Goal: Transaction & Acquisition: Purchase product/service

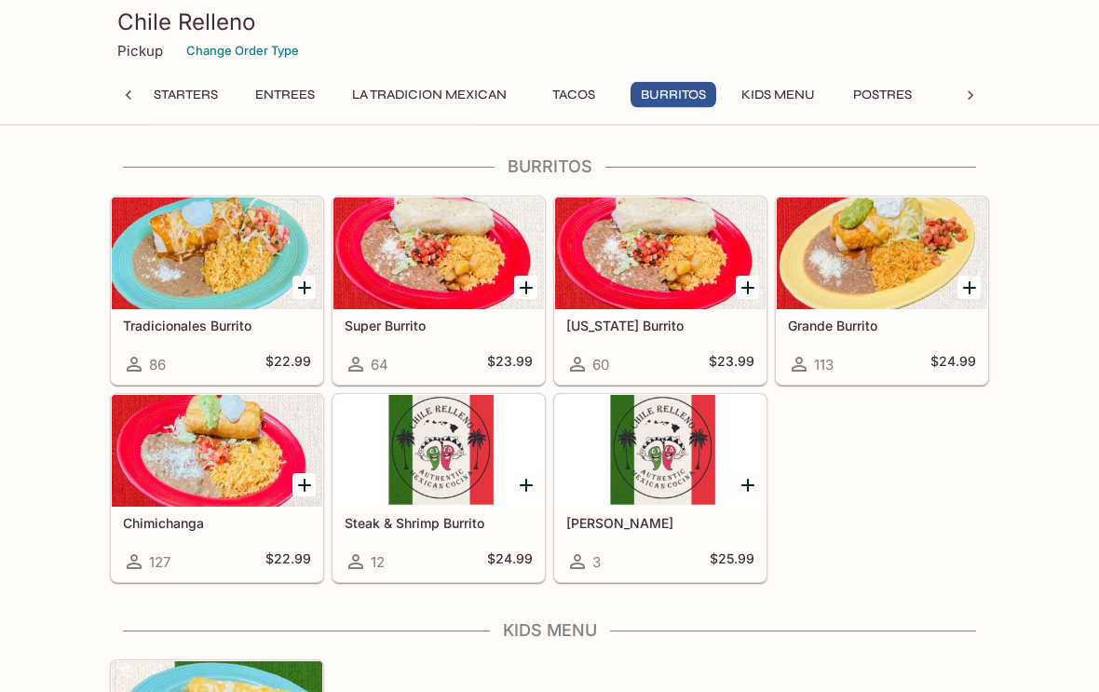
scroll to position [1926, 0]
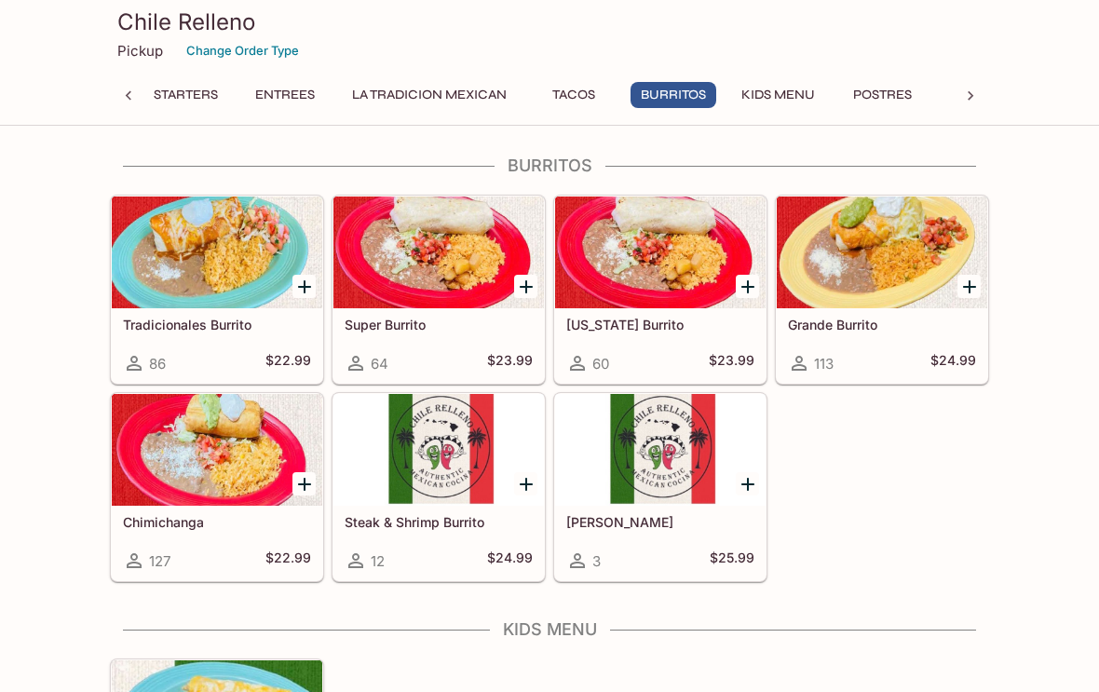
click at [247, 458] on div at bounding box center [217, 450] width 211 height 112
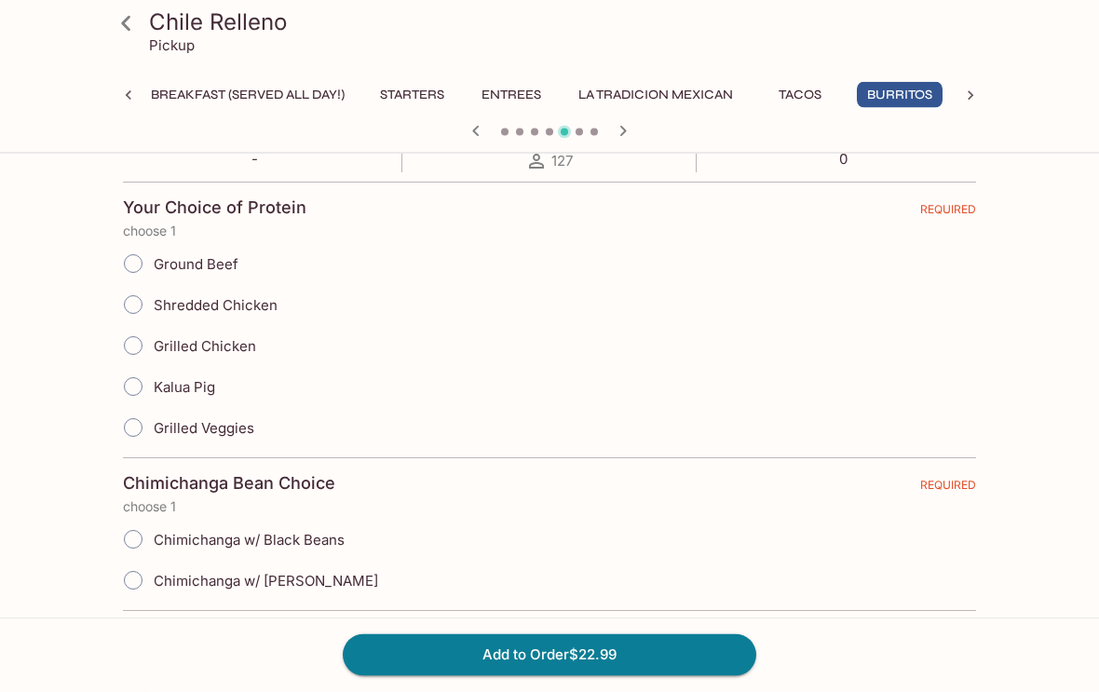
scroll to position [413, 0]
click at [143, 312] on input "Shredded Chicken" at bounding box center [133, 304] width 39 height 39
radio input "true"
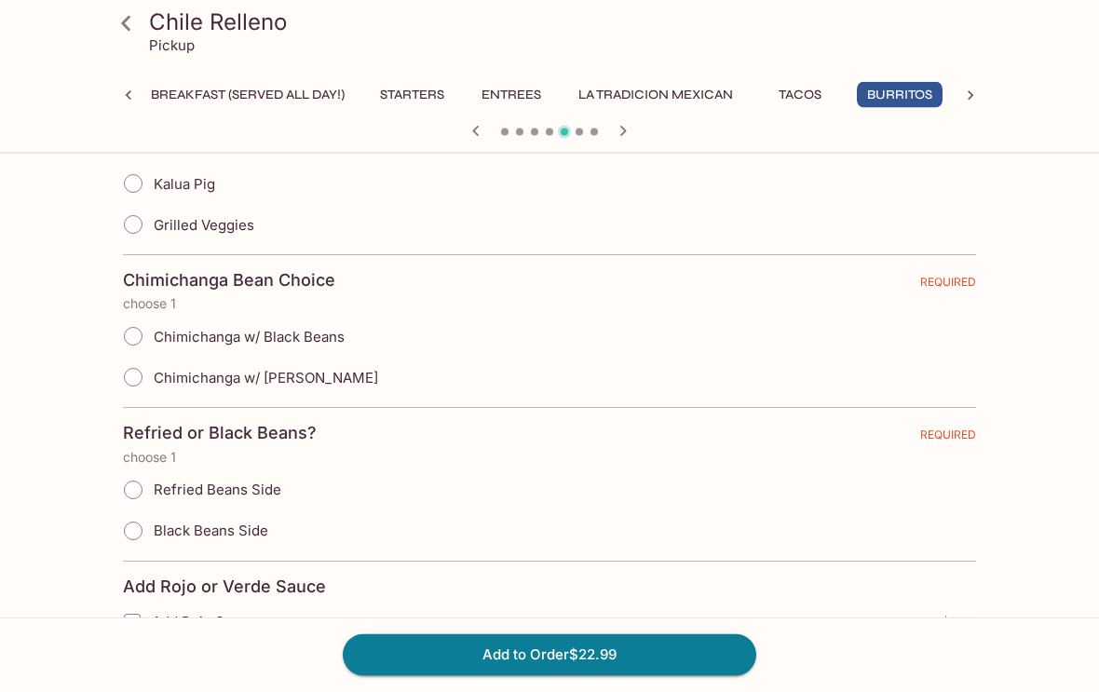
scroll to position [616, 0]
click at [143, 337] on input "Chimichanga w/ Black Beans" at bounding box center [133, 336] width 39 height 39
radio input "true"
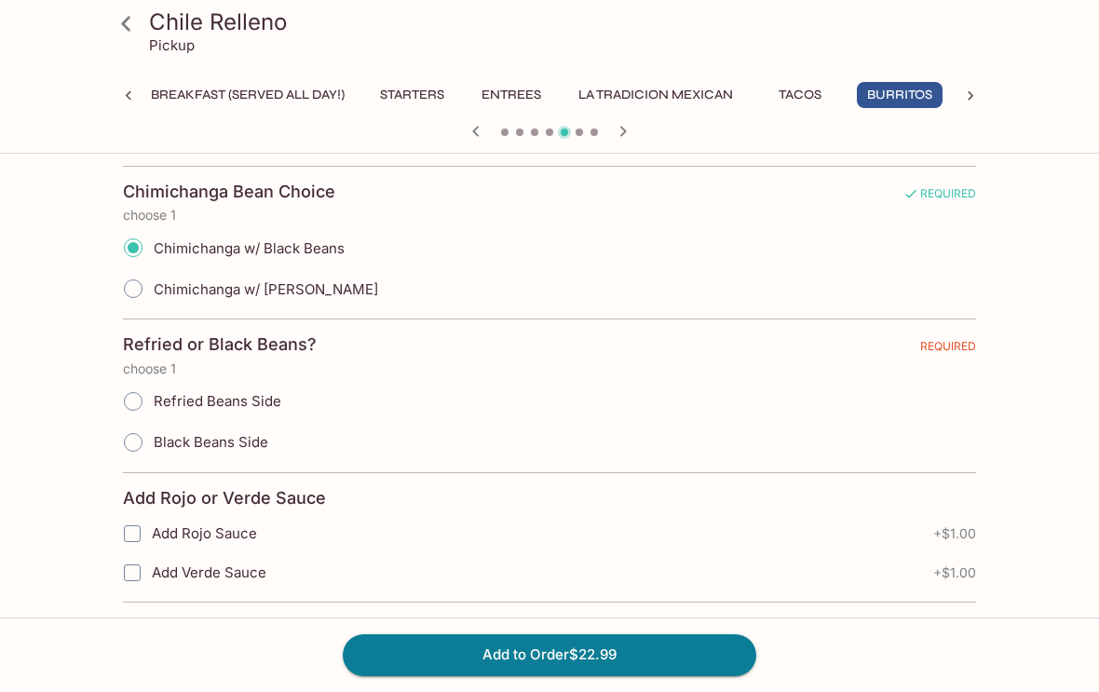
scroll to position [705, 0]
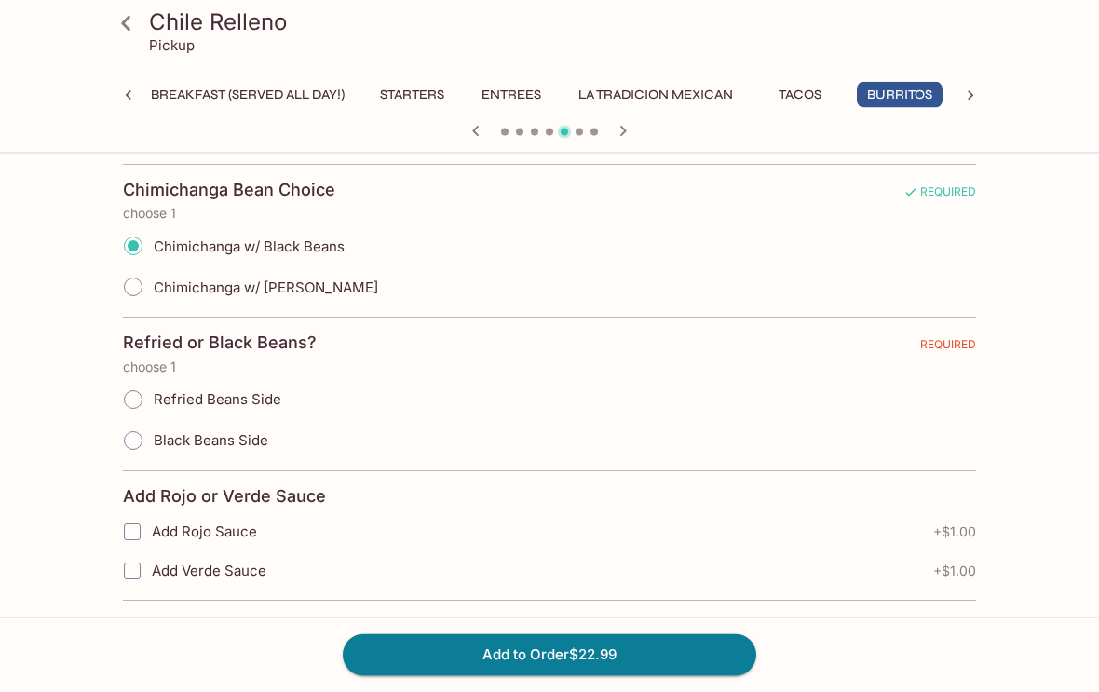
click at [143, 444] on input "Black Beans Side" at bounding box center [133, 441] width 39 height 39
radio input "true"
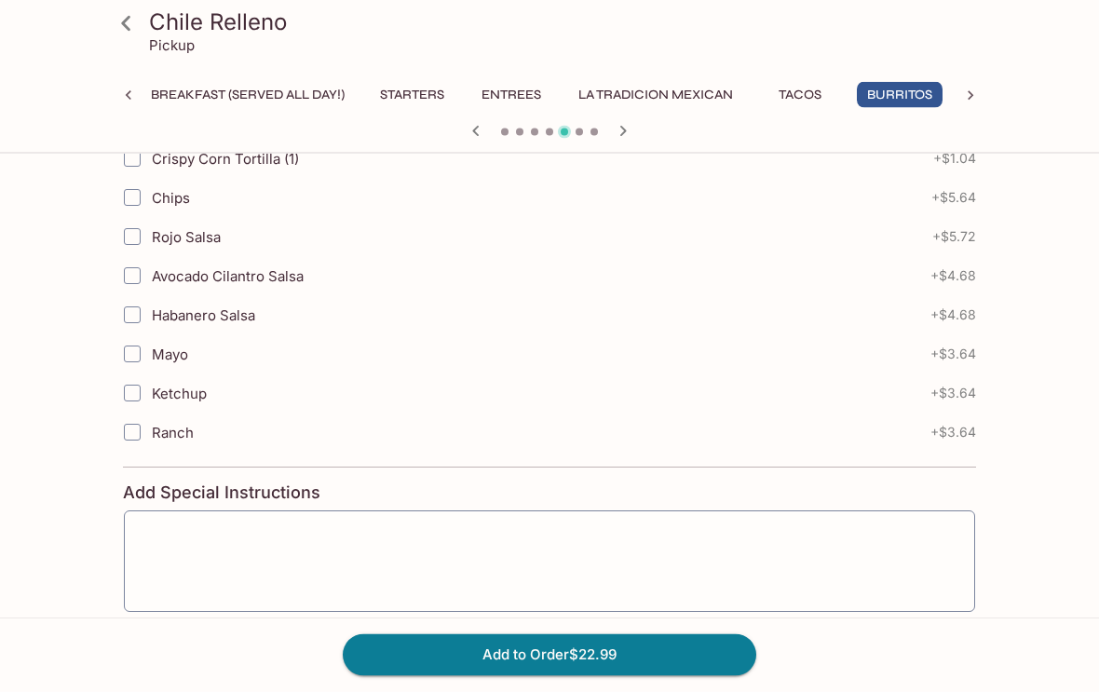
scroll to position [2615, 0]
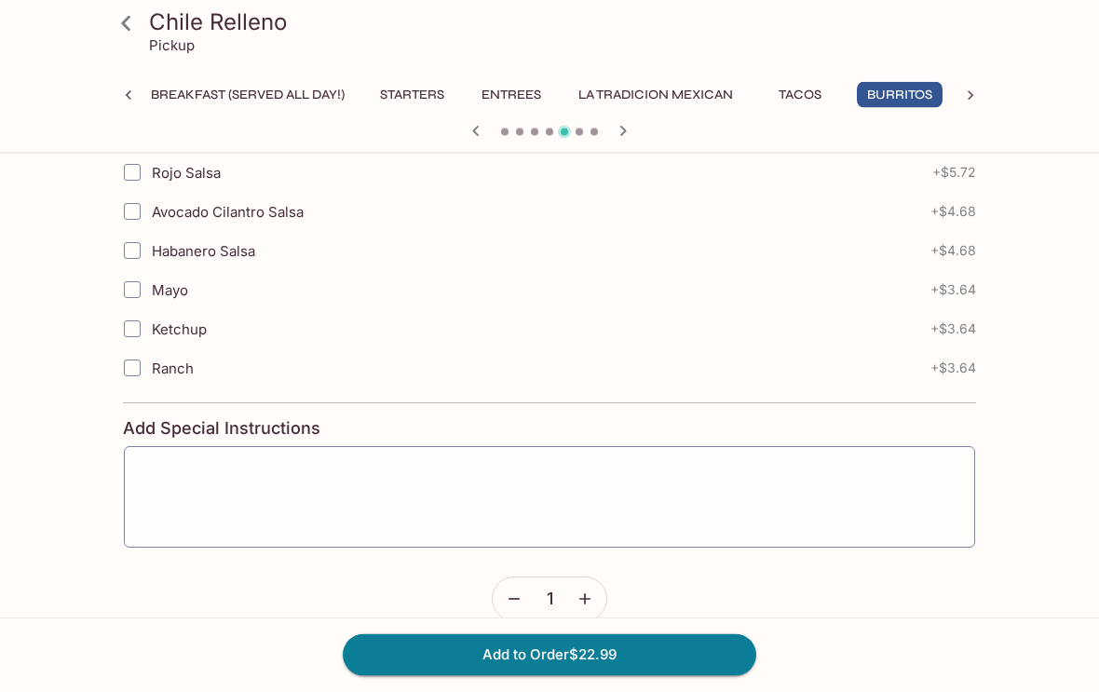
click at [225, 478] on textarea at bounding box center [549, 497] width 825 height 71
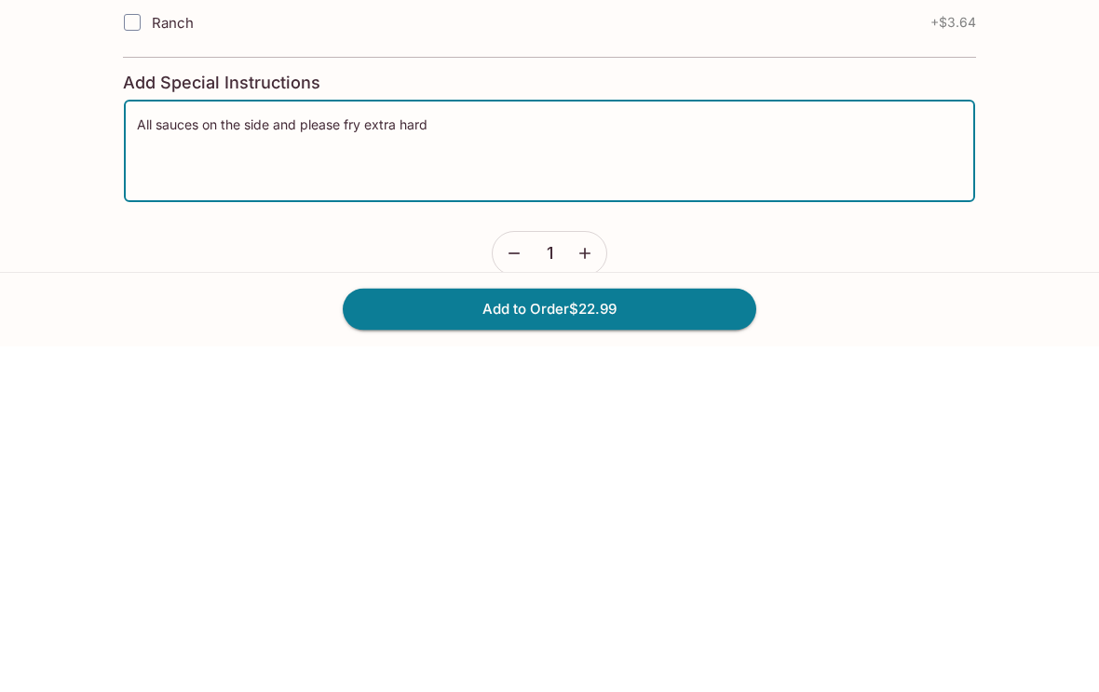
scroll to position [2646, 0]
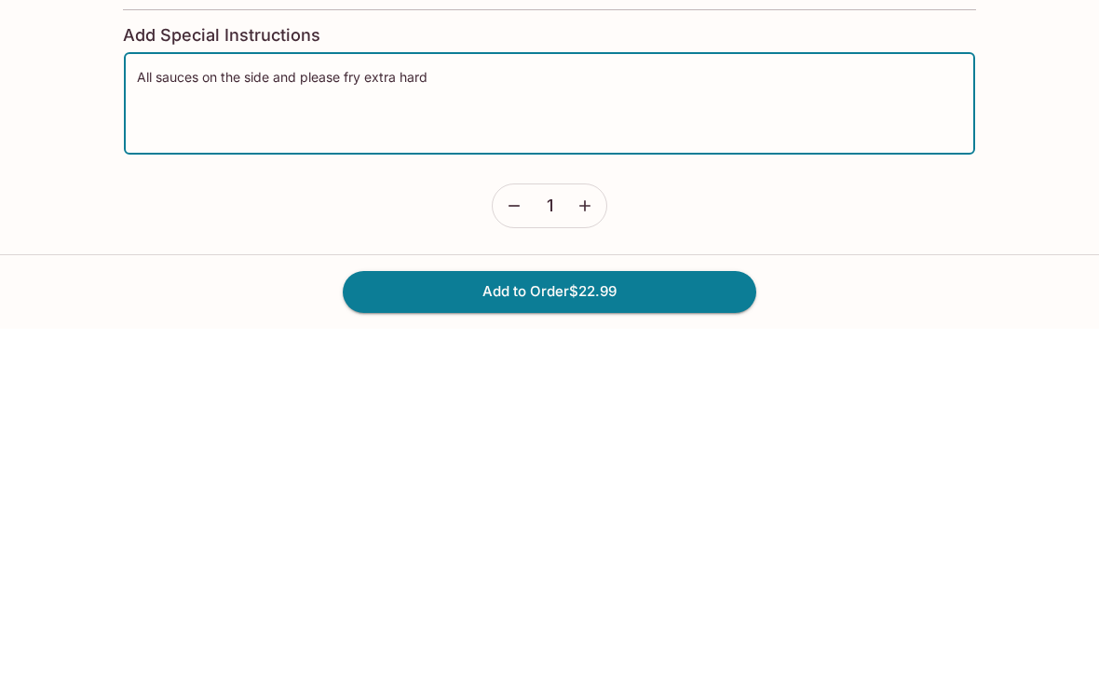
type textarea "All sauces on the side and please fry extra hard"
click at [511, 634] on button "Add to Order $22.99" at bounding box center [550, 654] width 414 height 41
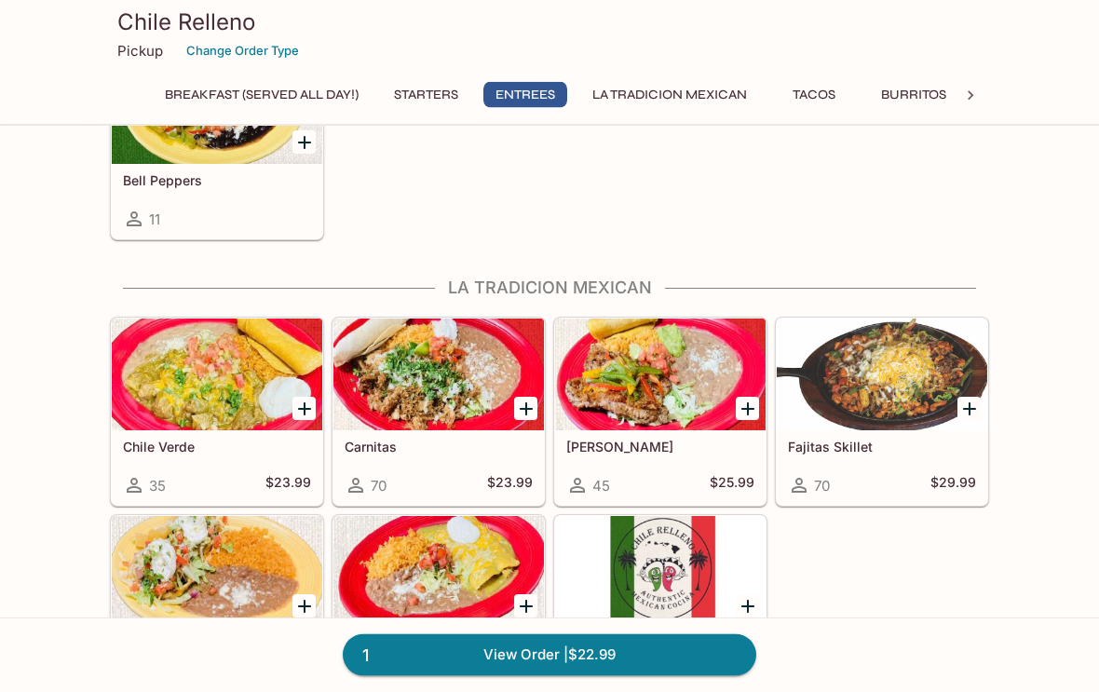
scroll to position [1074, 0]
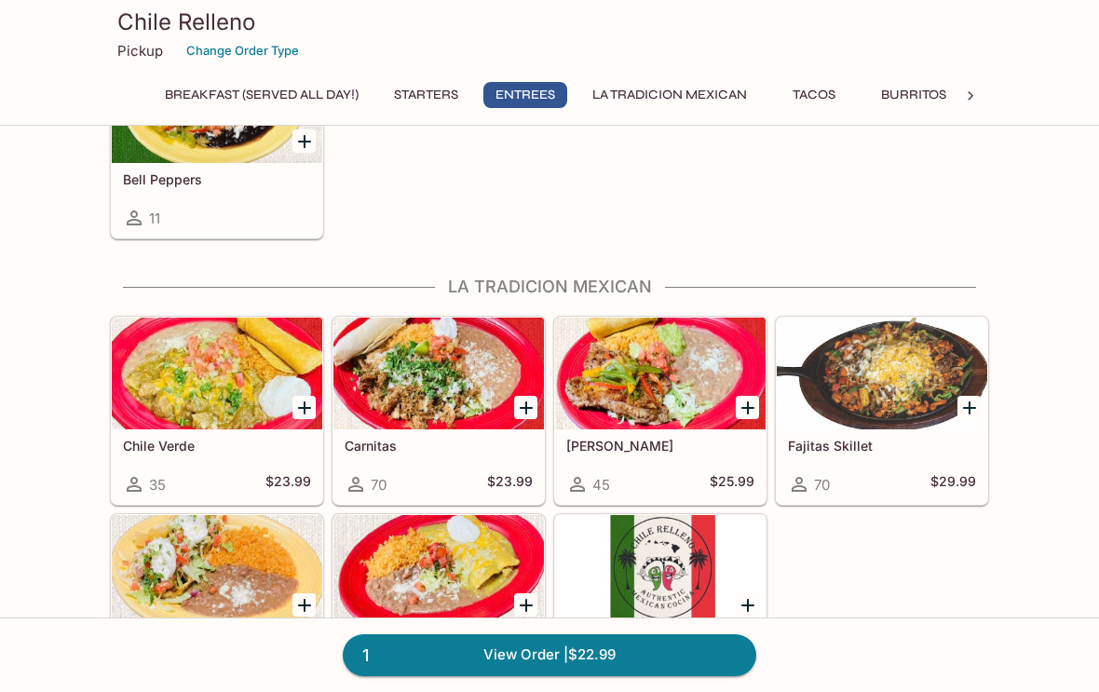
click at [703, 105] on button "La Tradicion Mexican" at bounding box center [669, 95] width 175 height 26
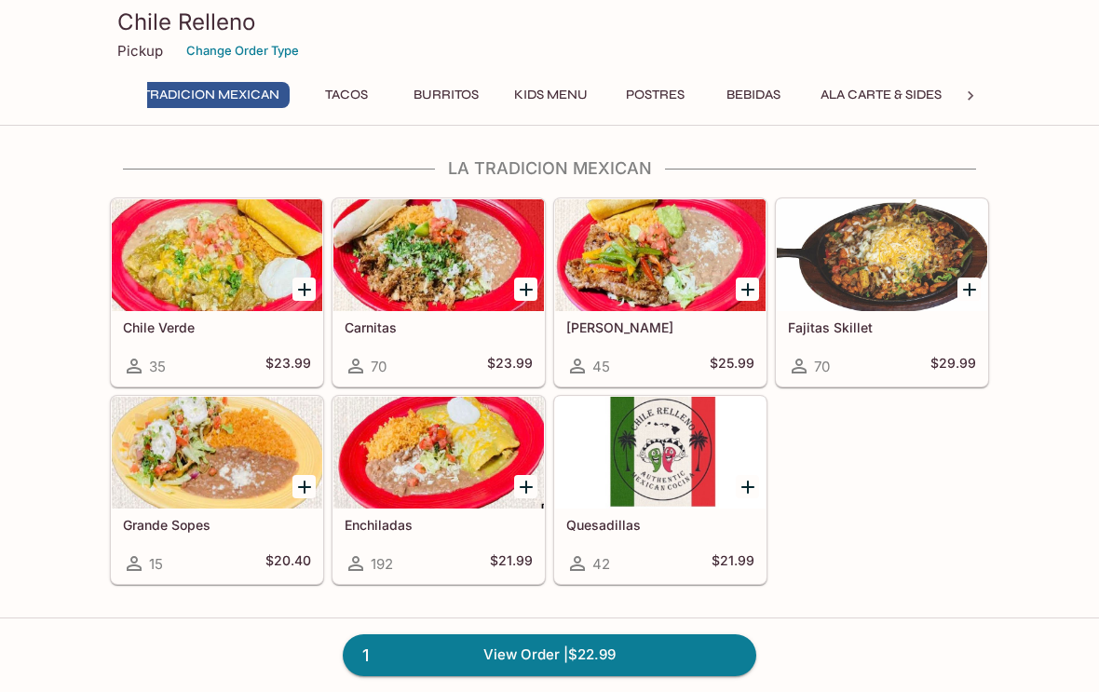
scroll to position [0, 480]
click at [351, 99] on button "Tacos" at bounding box center [347, 95] width 84 height 26
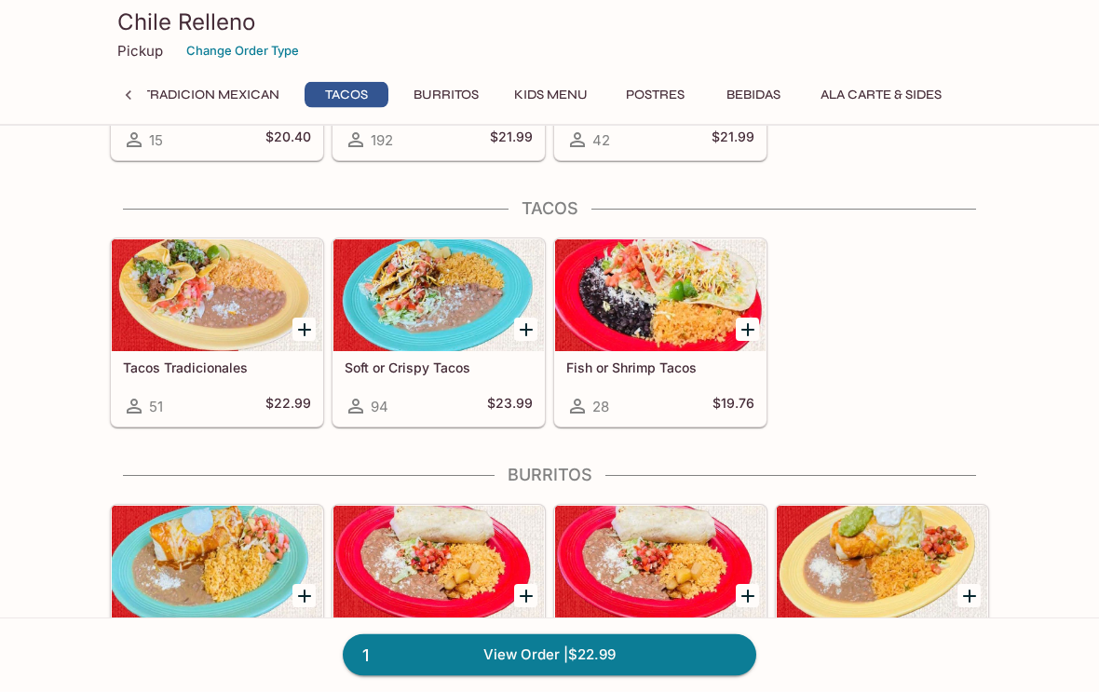
scroll to position [1657, 0]
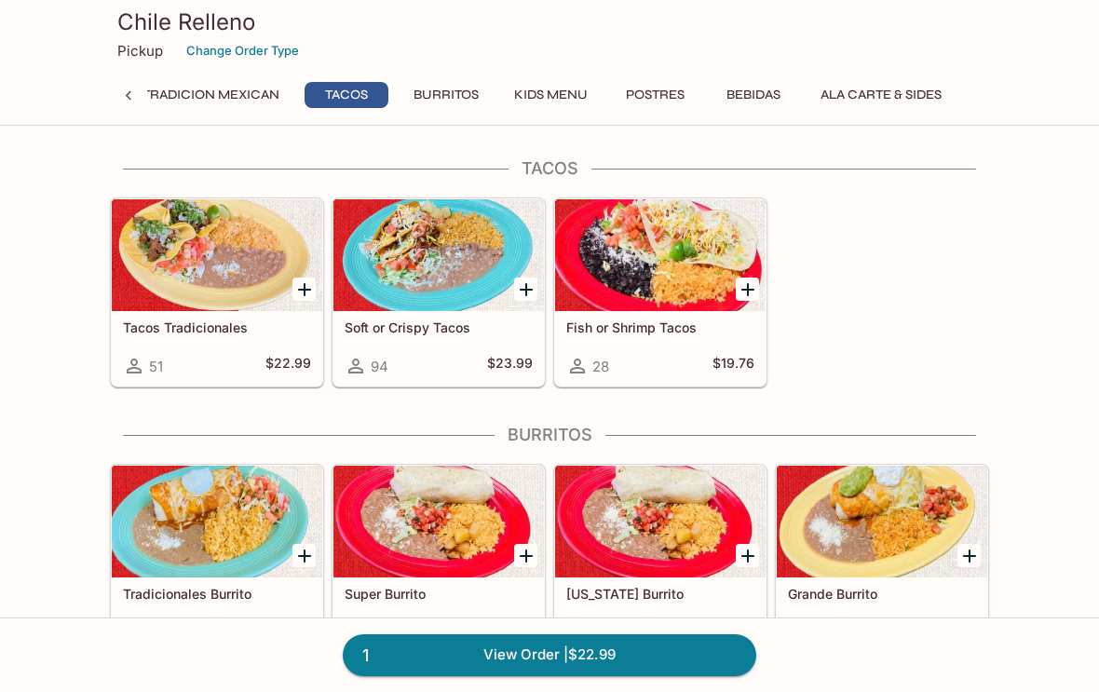
click at [463, 100] on button "Burritos" at bounding box center [446, 95] width 86 height 26
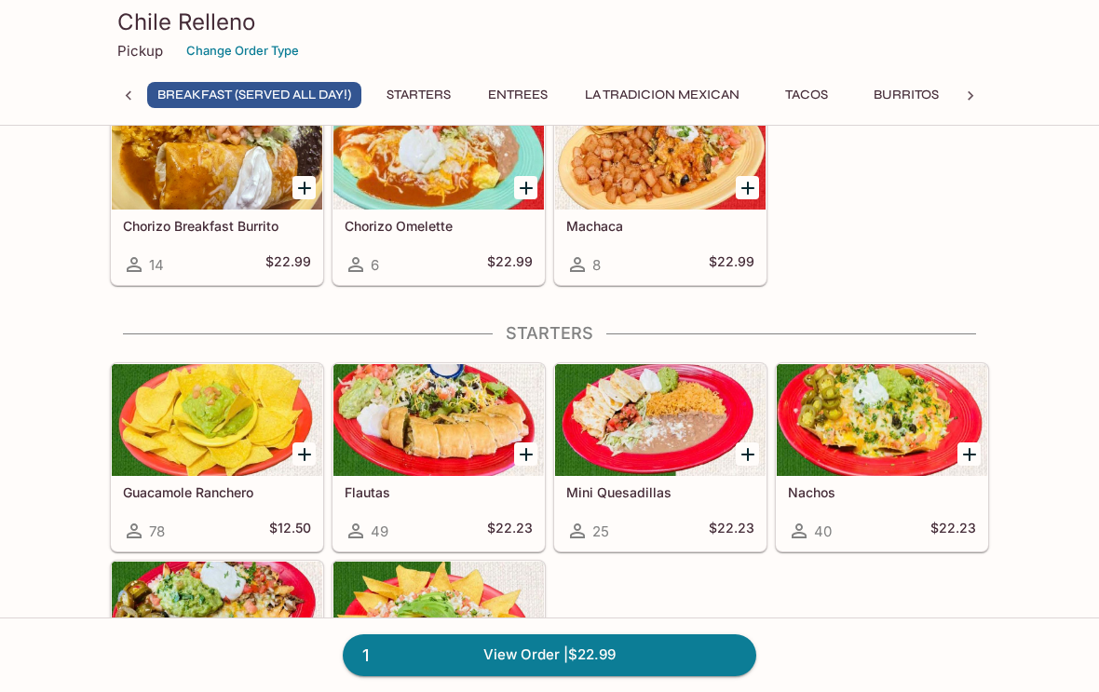
scroll to position [99, 0]
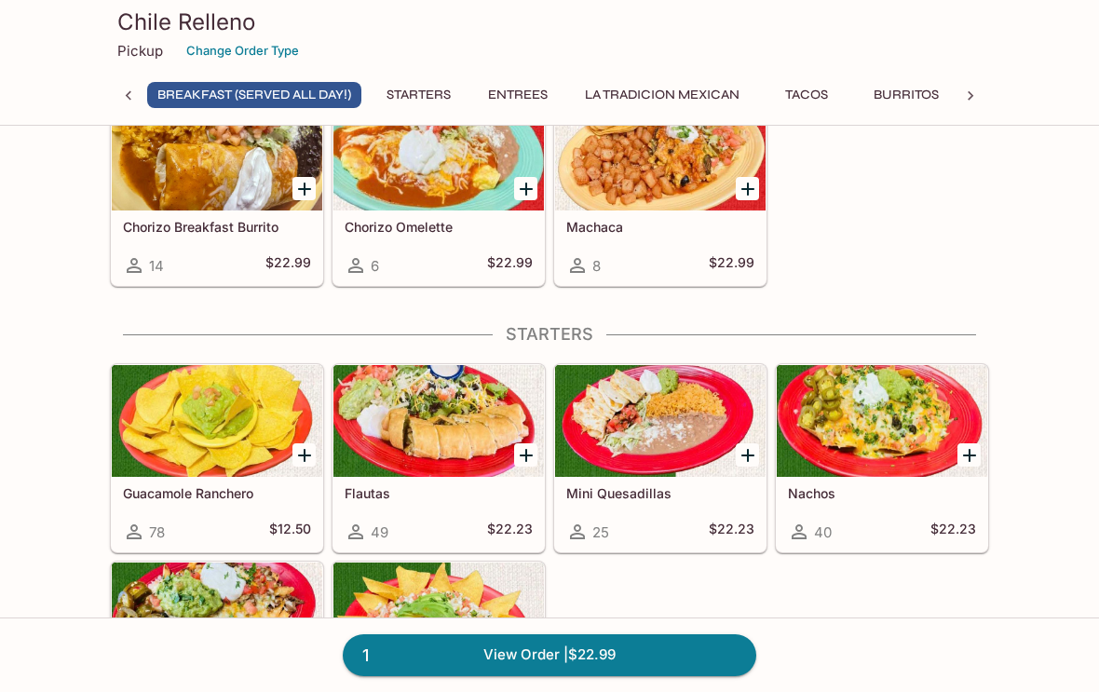
click at [913, 122] on div "[GEOGRAPHIC_DATA] Relleno Pickup Change Order Type Breakfast (Served ALL DAY!) …" at bounding box center [549, 63] width 1099 height 126
click at [907, 104] on button "Burritos" at bounding box center [907, 95] width 86 height 26
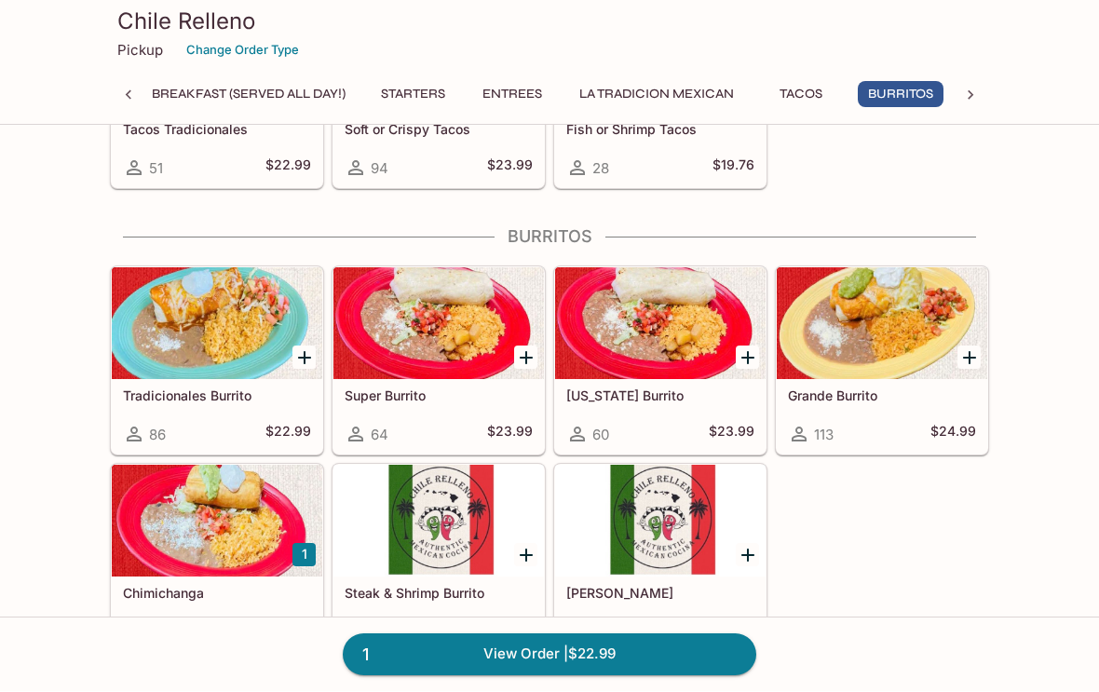
scroll to position [0, 14]
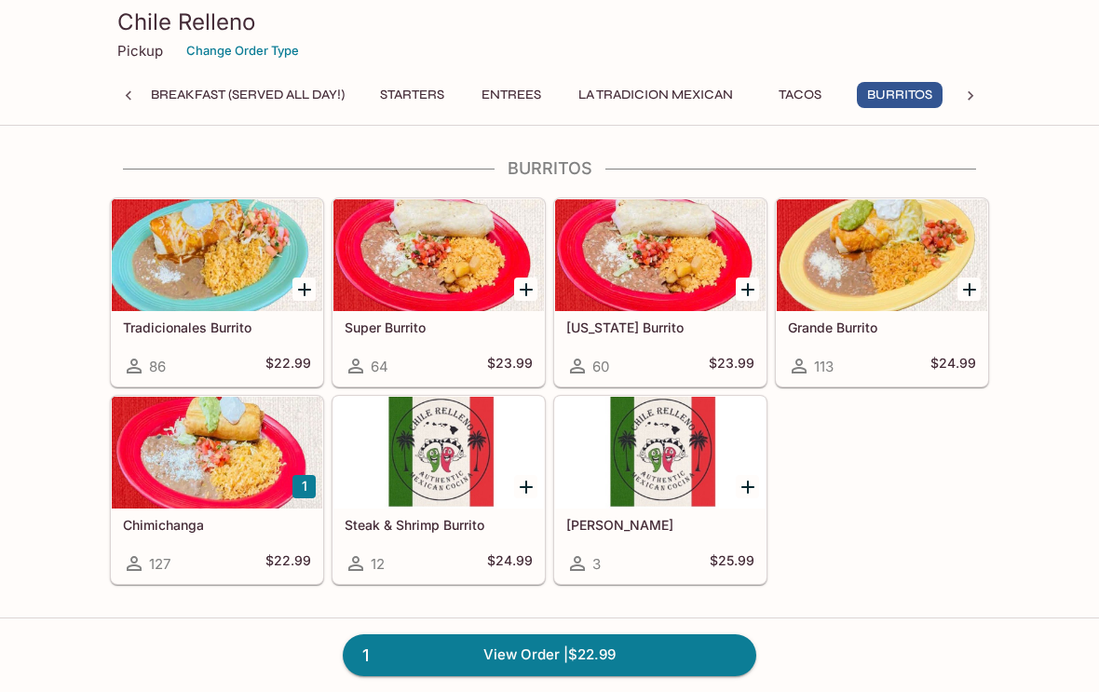
click at [891, 266] on div at bounding box center [882, 255] width 211 height 112
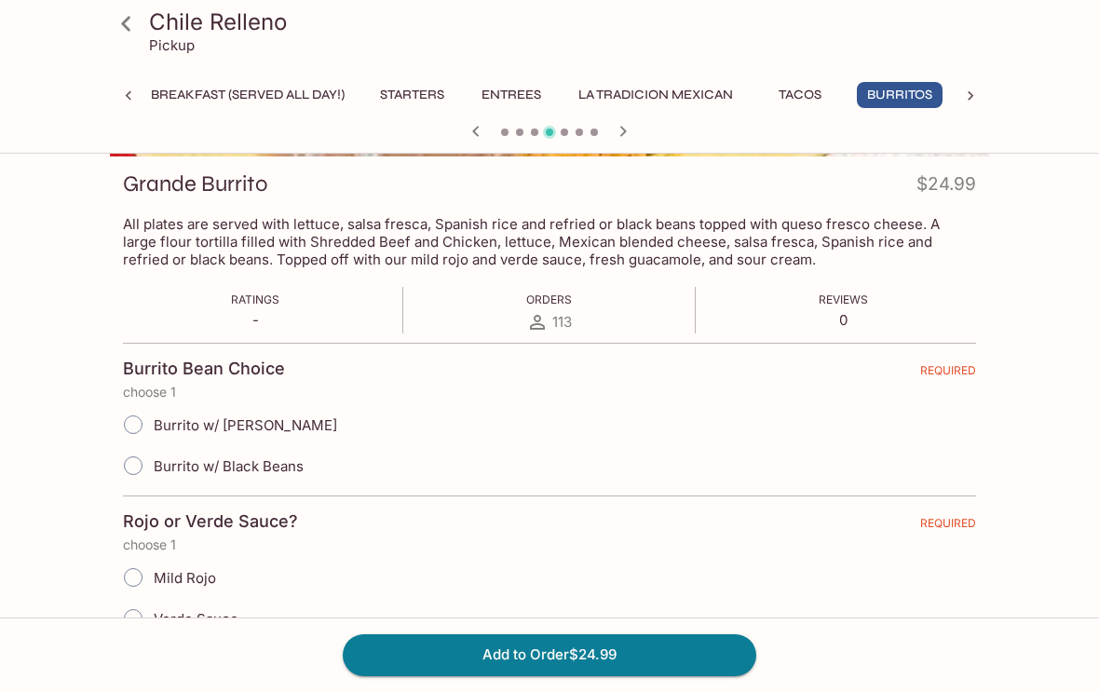
scroll to position [258, 0]
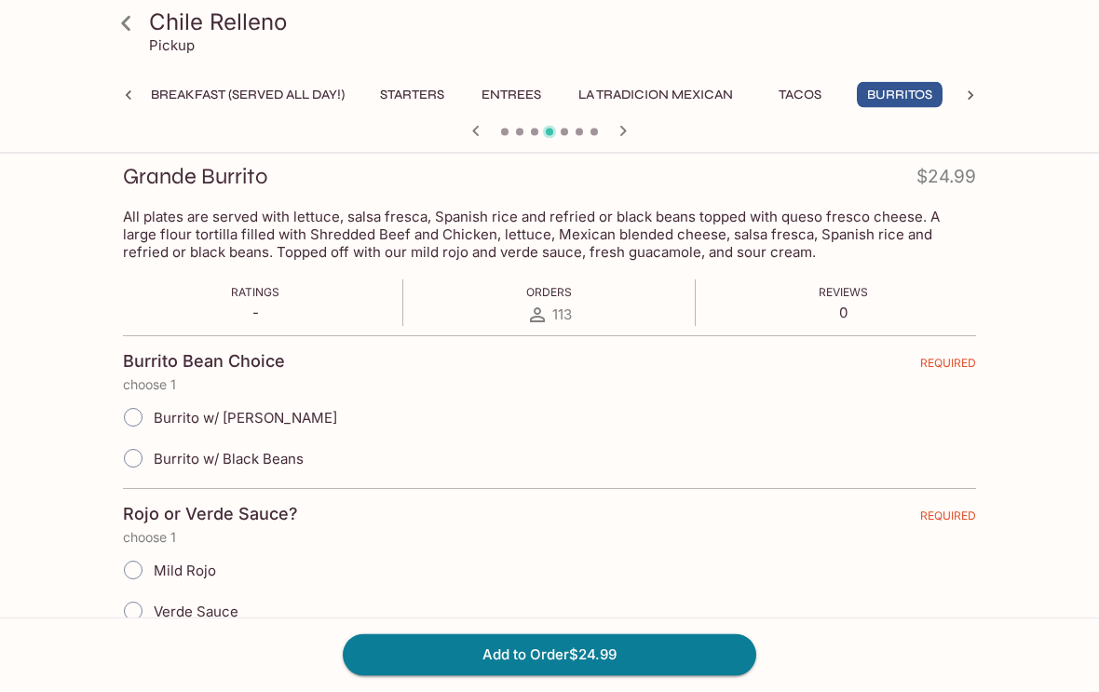
click at [119, 405] on input "Burrito w/ [PERSON_NAME]" at bounding box center [133, 418] width 39 height 39
radio input "true"
click at [137, 555] on input "Mild Rojo" at bounding box center [133, 570] width 39 height 39
radio input "true"
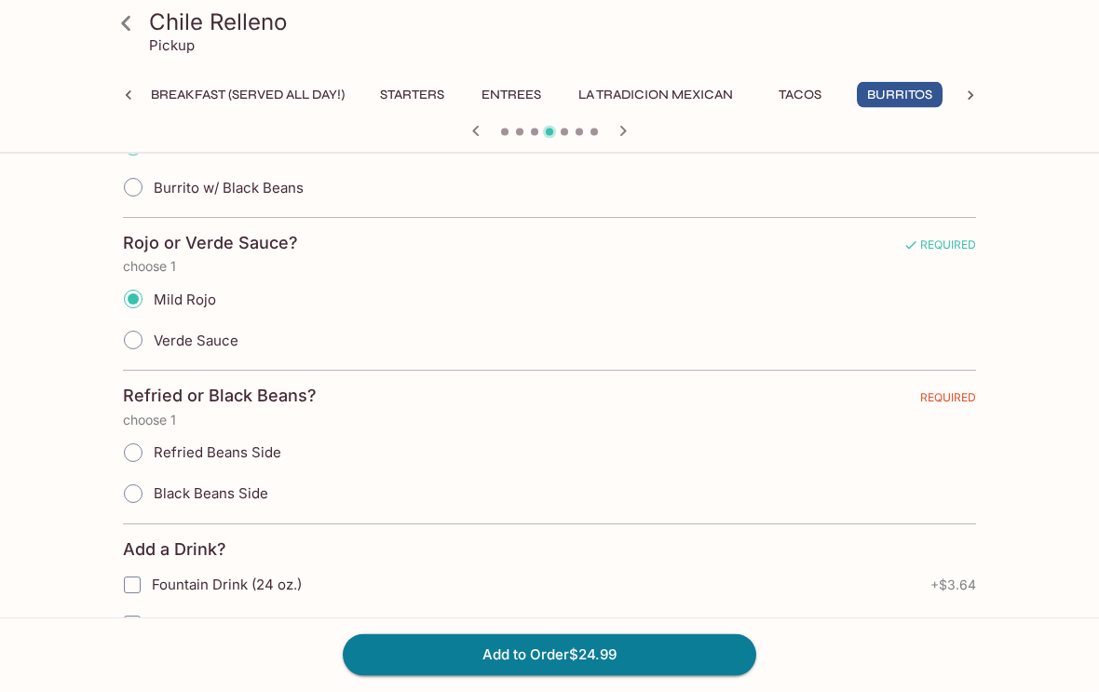
click at [143, 442] on input "Refried Beans Side" at bounding box center [133, 453] width 39 height 39
radio input "true"
click at [513, 675] on button "Add to Order $24.99" at bounding box center [550, 654] width 414 height 41
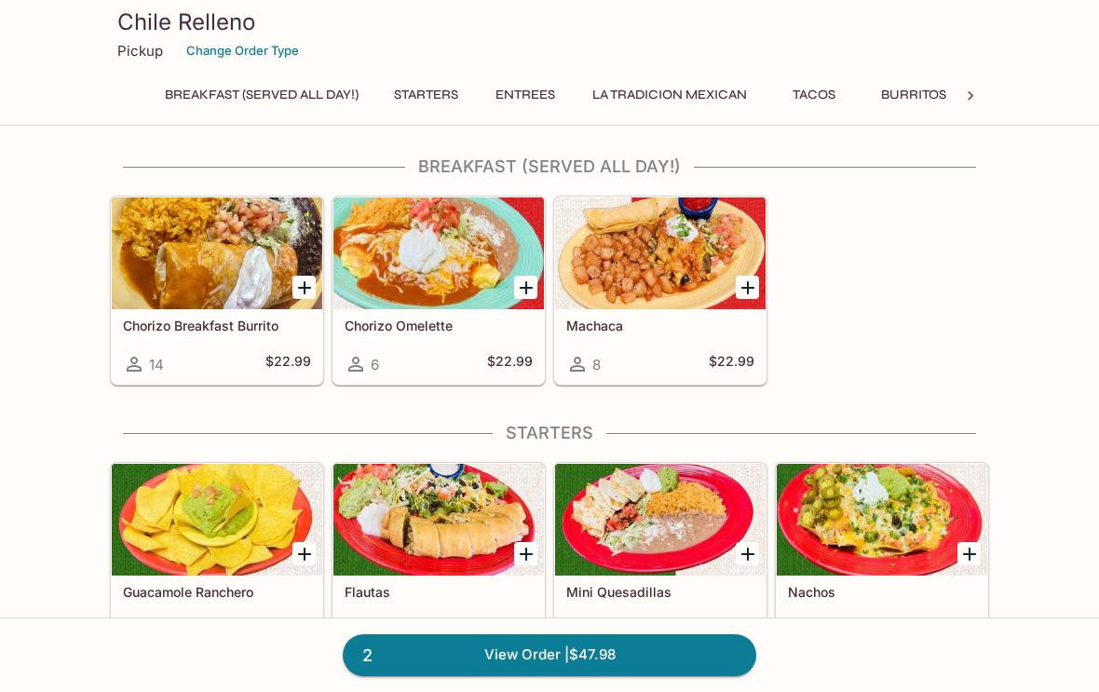
click at [543, 94] on button "Entrees" at bounding box center [526, 95] width 84 height 26
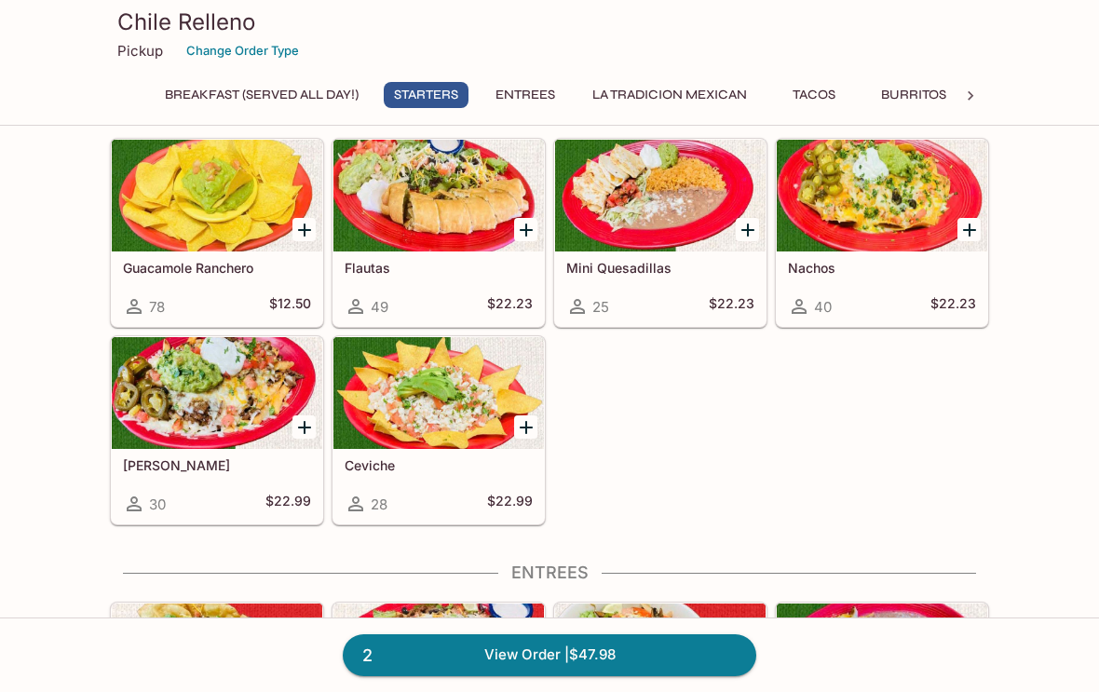
scroll to position [322, 0]
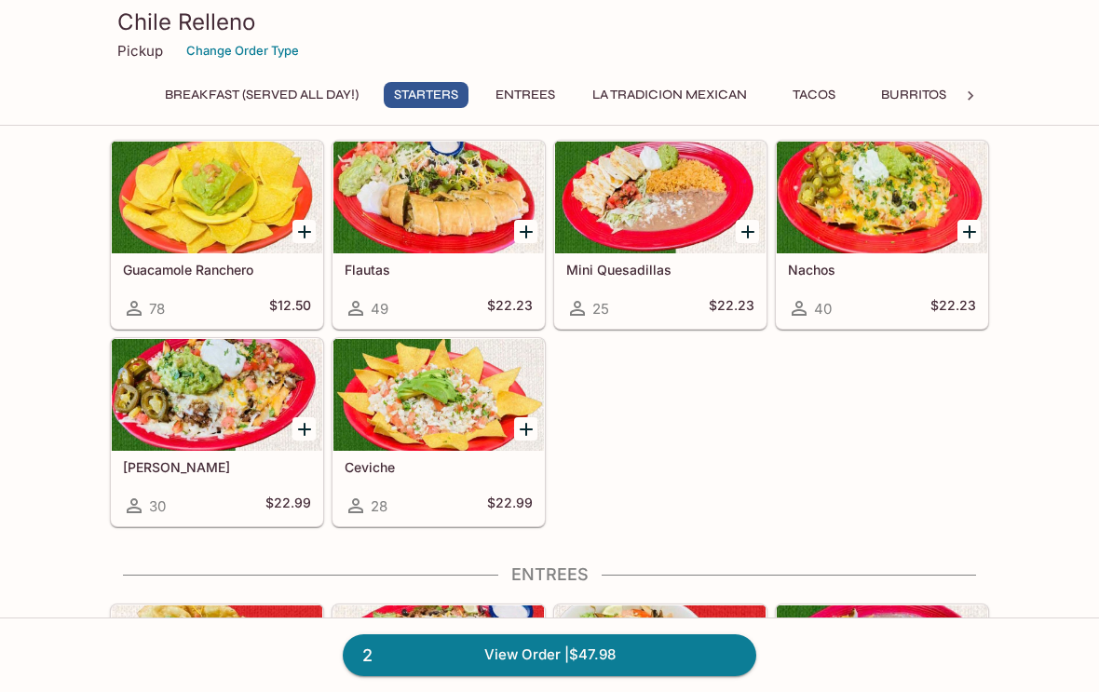
click at [893, 218] on div at bounding box center [882, 198] width 211 height 112
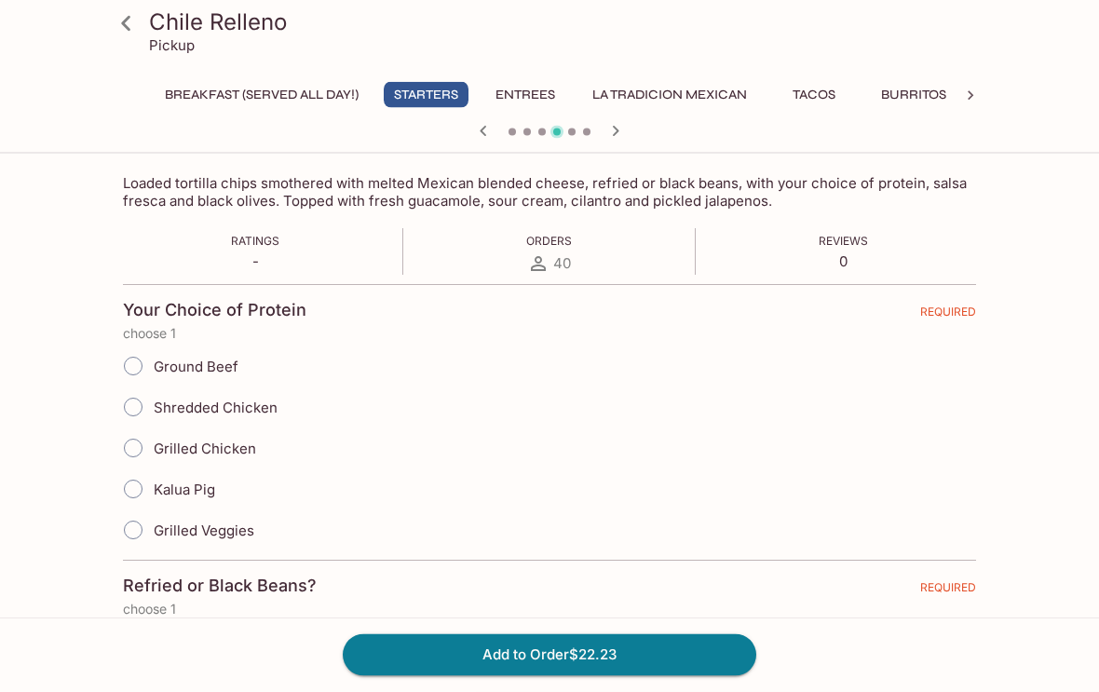
scroll to position [293, 0]
click at [140, 532] on input "Grilled Veggies" at bounding box center [133, 530] width 39 height 39
radio input "true"
click at [143, 534] on input "Grilled Veggies" at bounding box center [133, 530] width 39 height 39
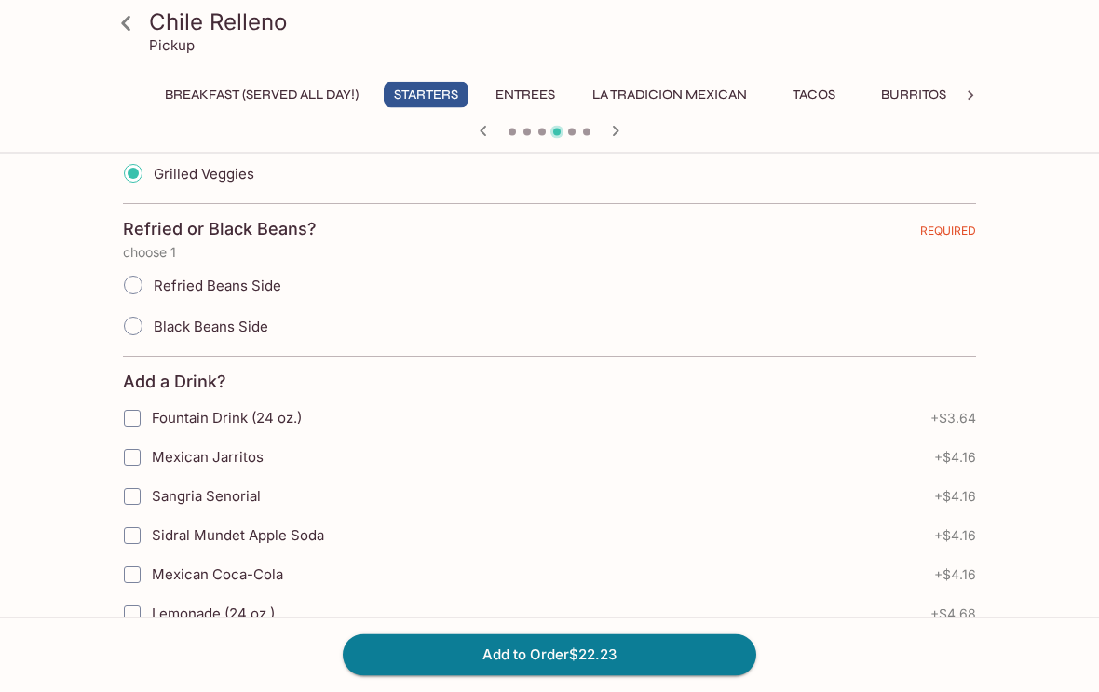
scroll to position [650, 0]
click at [148, 291] on input "Refried Beans Side" at bounding box center [133, 284] width 39 height 39
radio input "true"
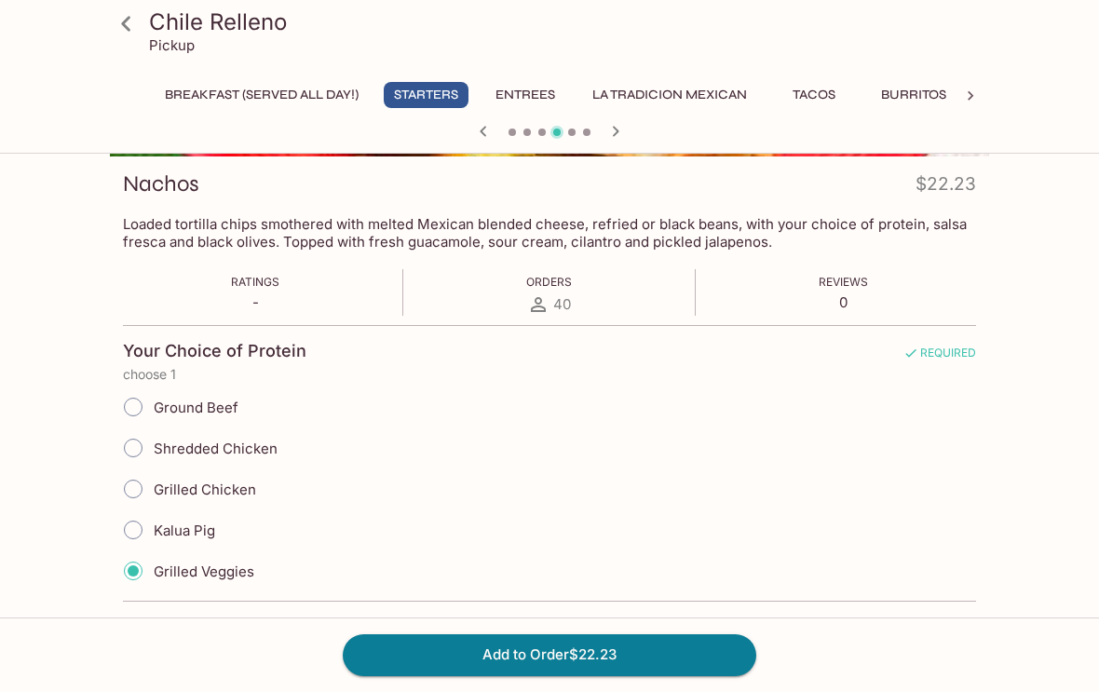
scroll to position [303, 0]
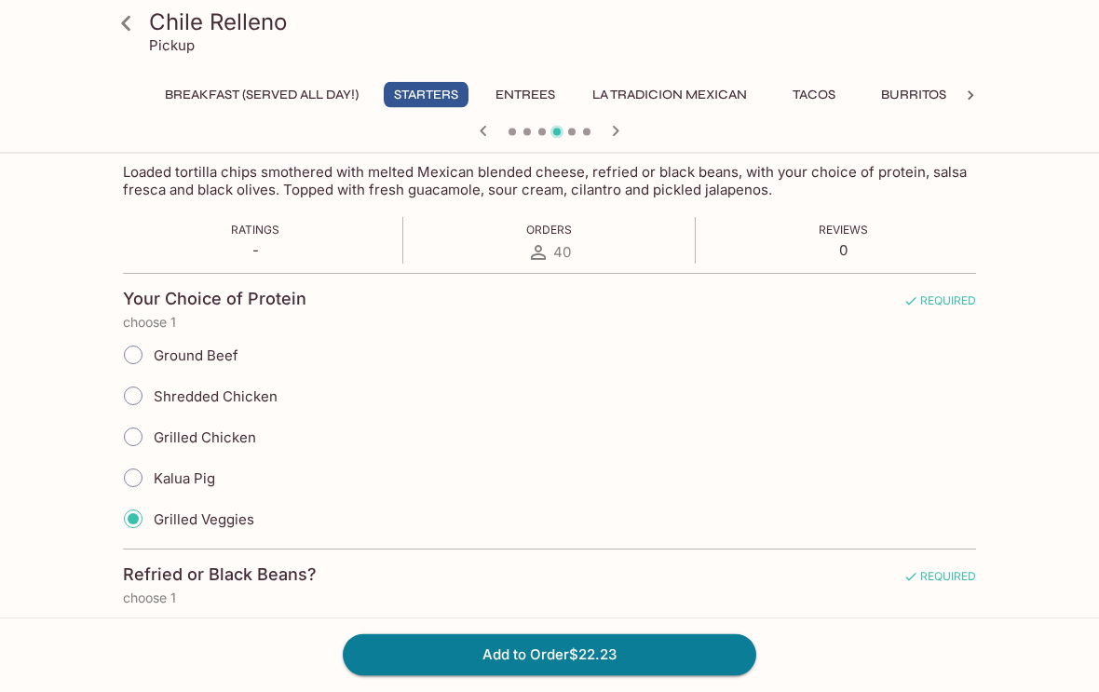
click at [146, 483] on input "Kalua Pig" at bounding box center [133, 478] width 39 height 39
radio input "true"
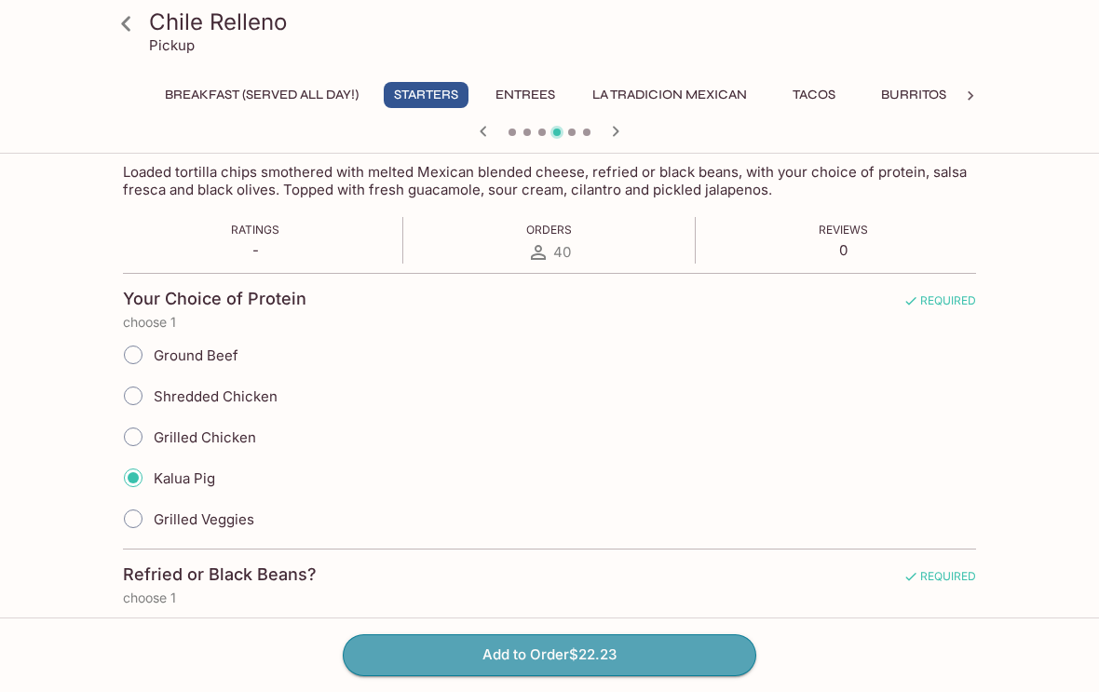
click at [528, 675] on button "Add to Order $22.23" at bounding box center [550, 654] width 414 height 41
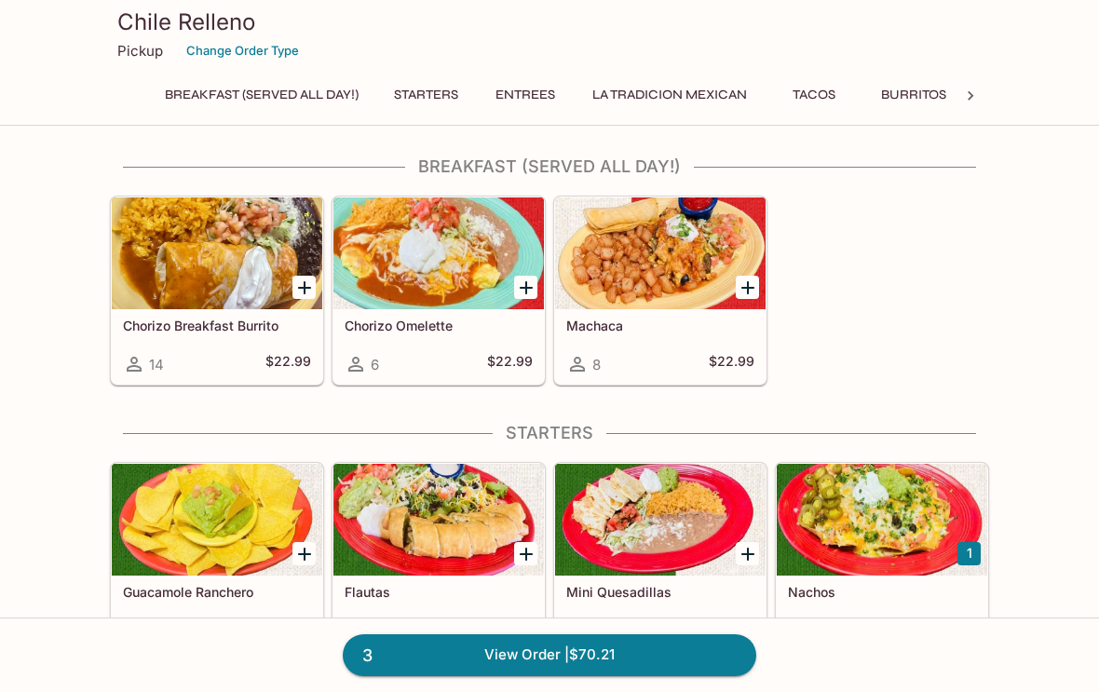
click at [541, 675] on link "3 View Order | $70.21" at bounding box center [550, 654] width 414 height 41
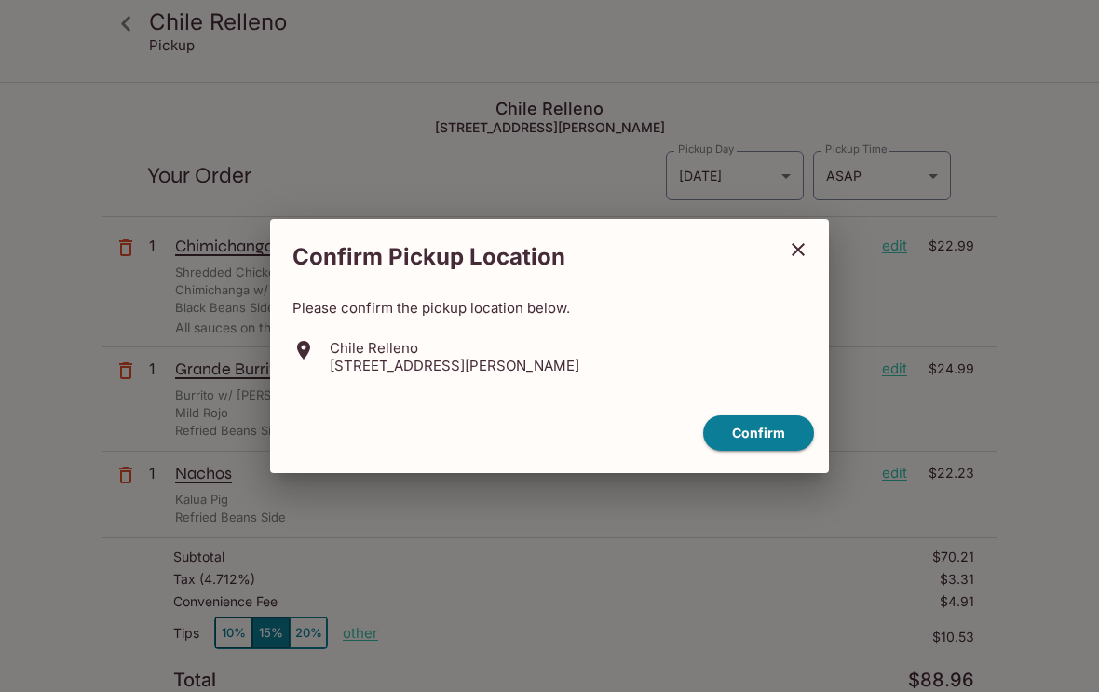
click at [789, 452] on button "Confirm" at bounding box center [758, 434] width 111 height 36
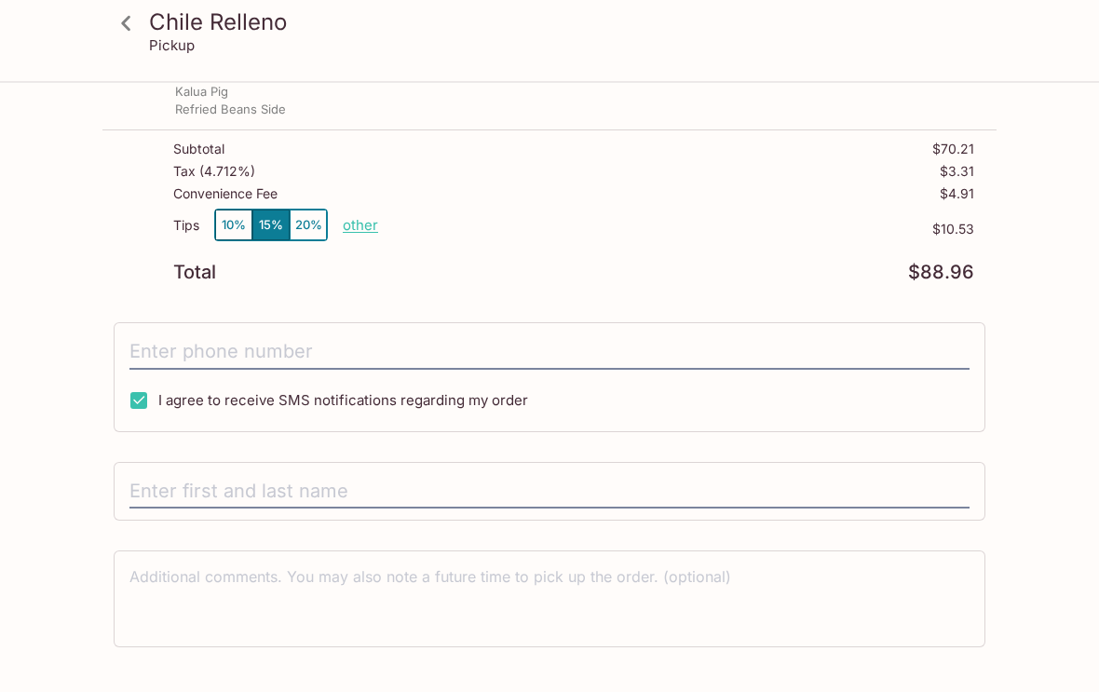
scroll to position [407, 0]
click at [275, 500] on input "text" at bounding box center [550, 492] width 840 height 35
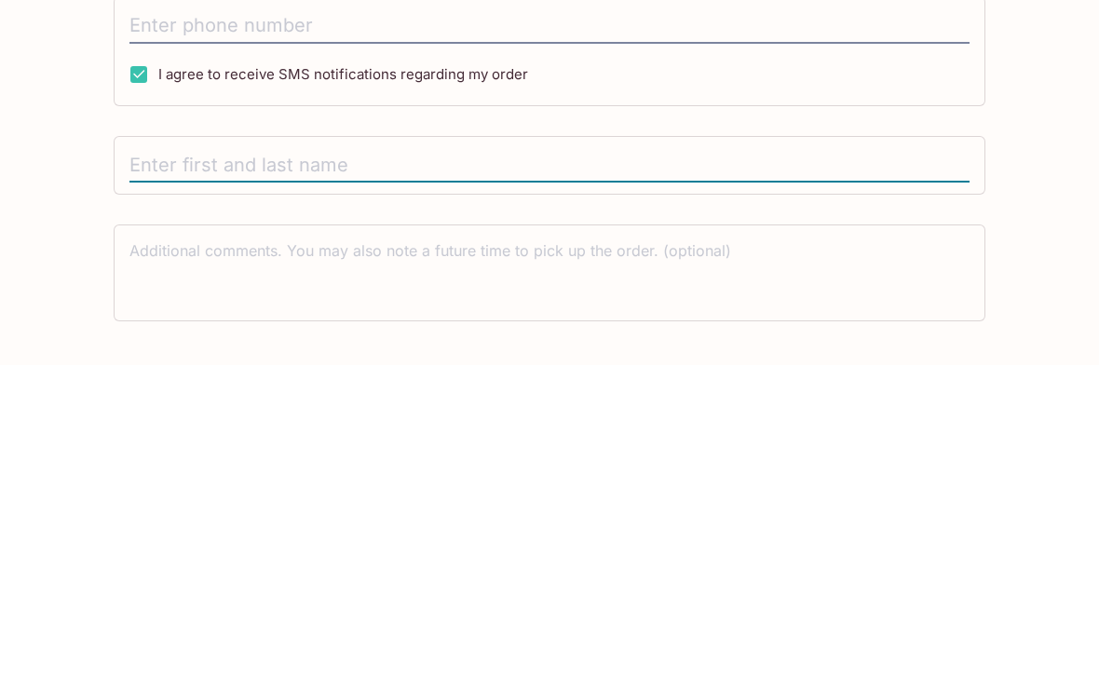
type input "[PERSON_NAME]"
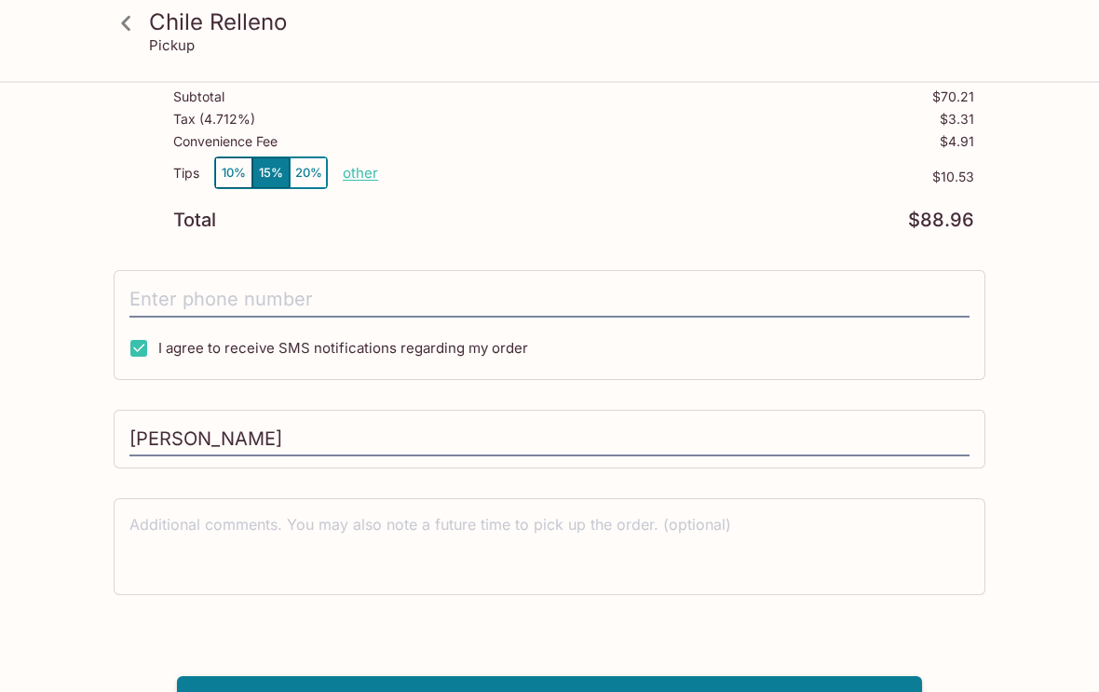
scroll to position [460, 0]
click at [759, 691] on button "Pay with Credit Card" at bounding box center [549, 700] width 745 height 47
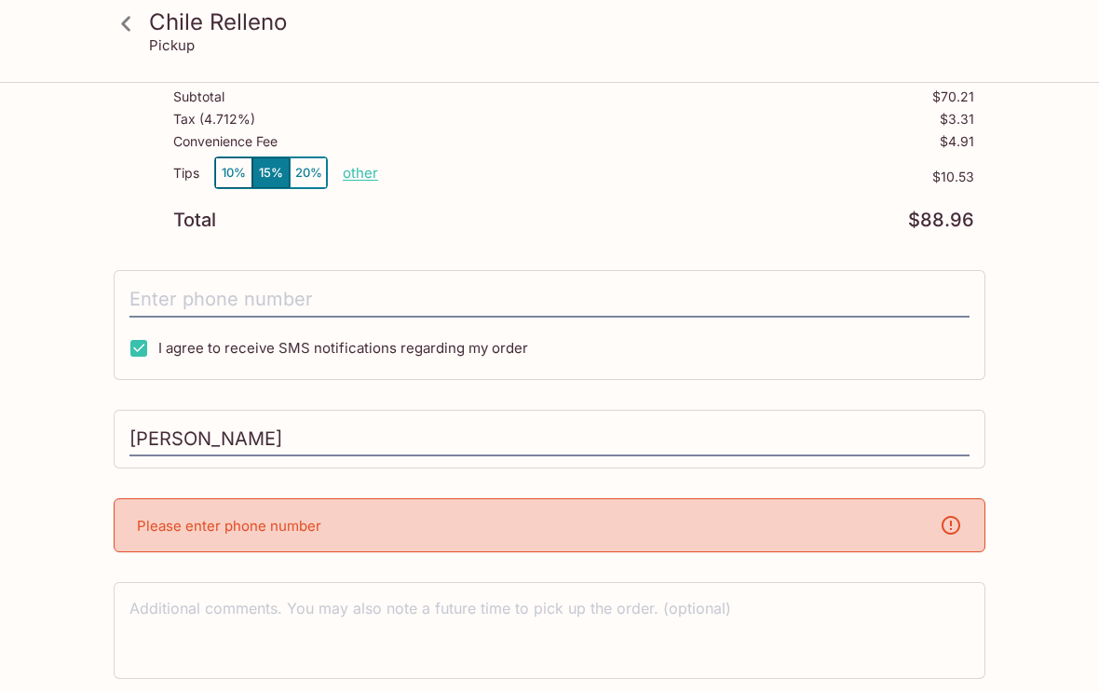
click at [621, 530] on div "Please enter phone number" at bounding box center [550, 525] width 872 height 54
click at [307, 538] on div "Please enter phone number" at bounding box center [550, 525] width 872 height 54
click at [207, 535] on div "Please enter phone number" at bounding box center [550, 525] width 872 height 54
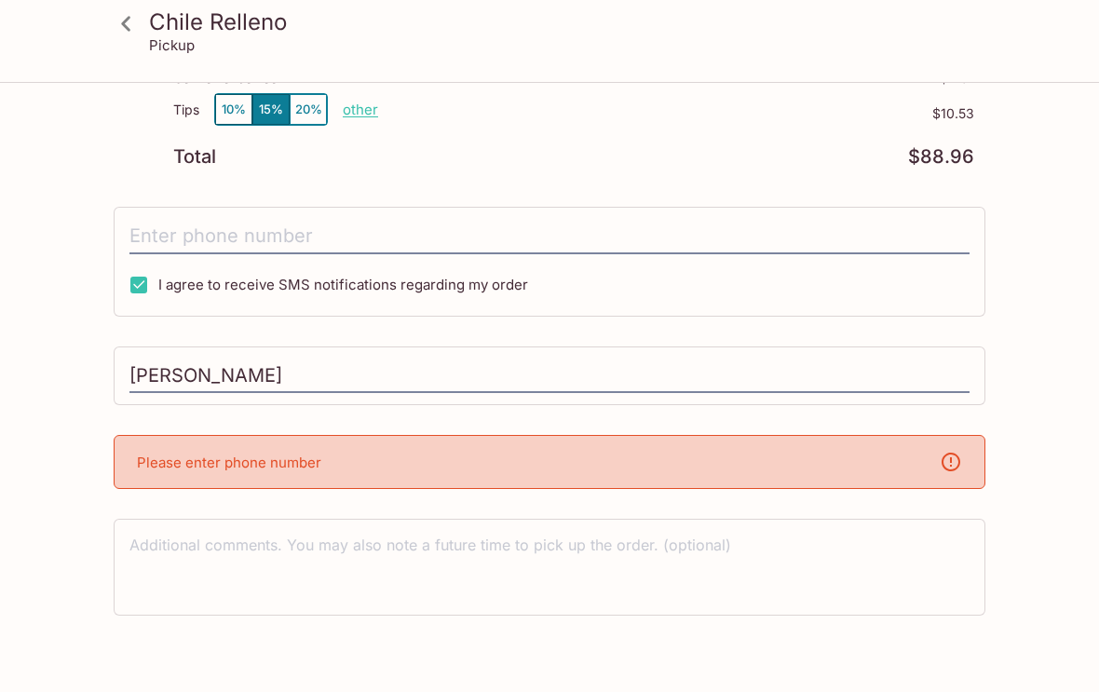
scroll to position [543, 0]
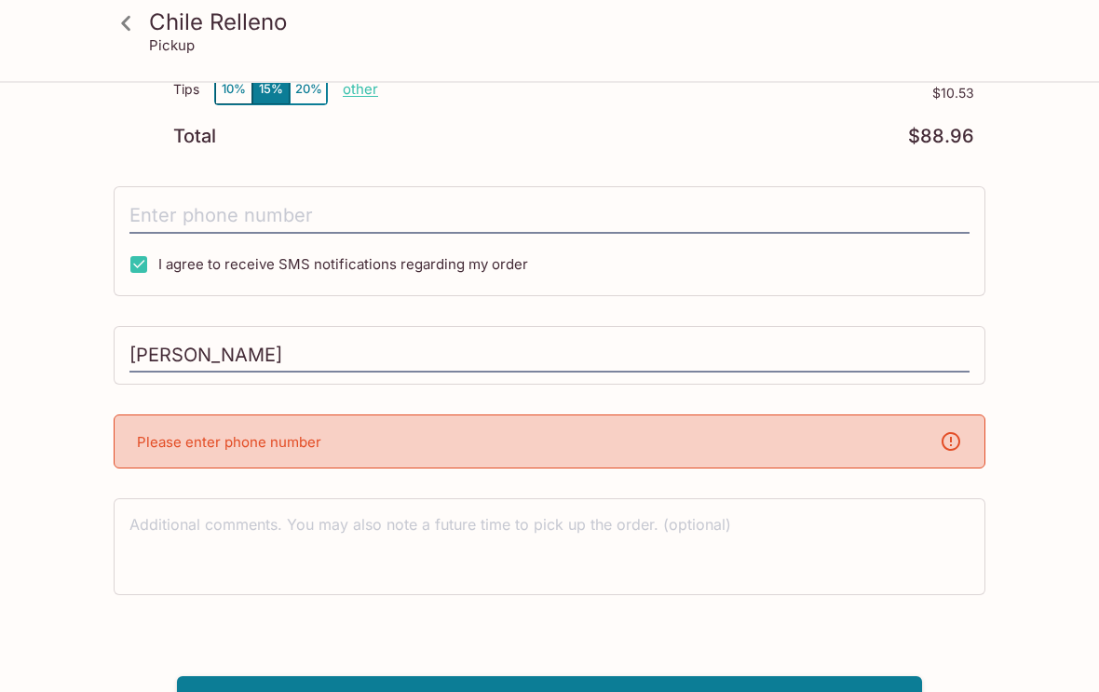
click at [202, 442] on p "Please enter phone number" at bounding box center [229, 443] width 184 height 18
click at [217, 462] on div "Please enter phone number" at bounding box center [550, 443] width 872 height 54
click at [194, 456] on div "Please enter phone number" at bounding box center [550, 443] width 872 height 54
click at [960, 456] on div "Please enter phone number" at bounding box center [550, 443] width 872 height 54
click at [968, 443] on div "Please enter phone number" at bounding box center [550, 443] width 872 height 54
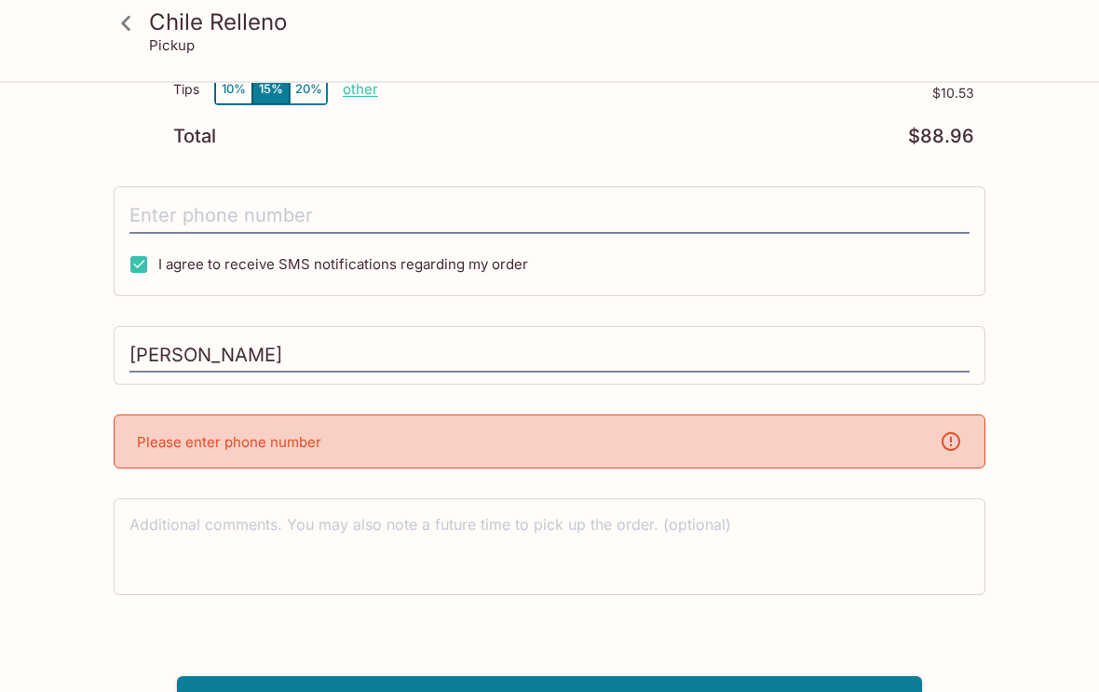
click at [595, 540] on textarea at bounding box center [550, 547] width 840 height 64
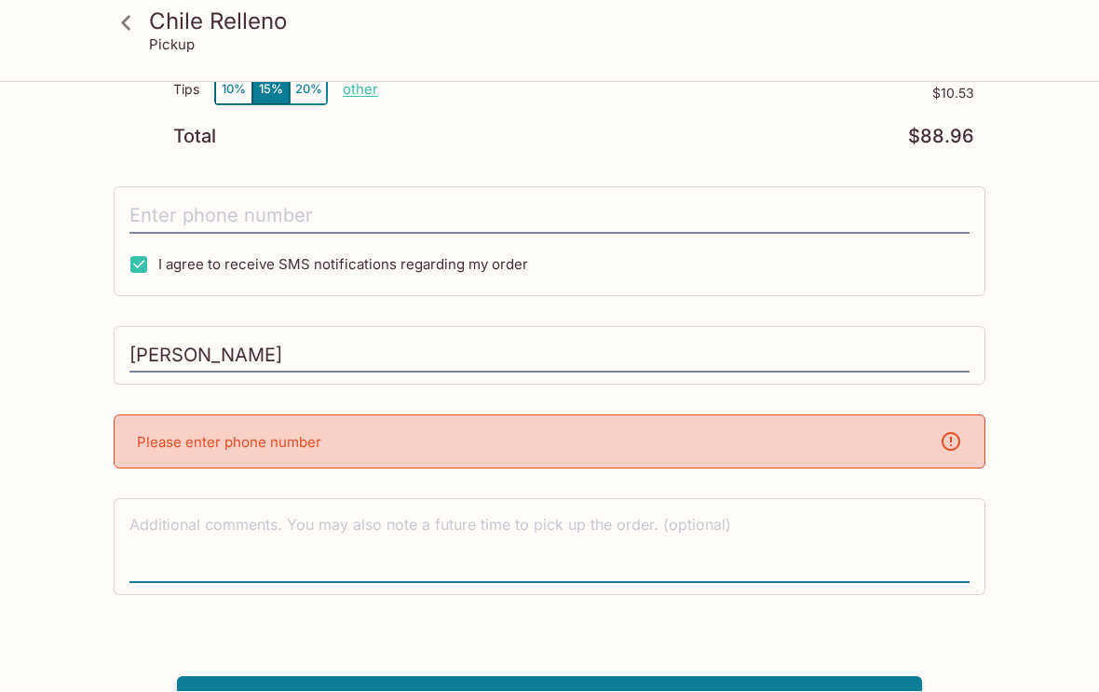
scroll to position [563, 0]
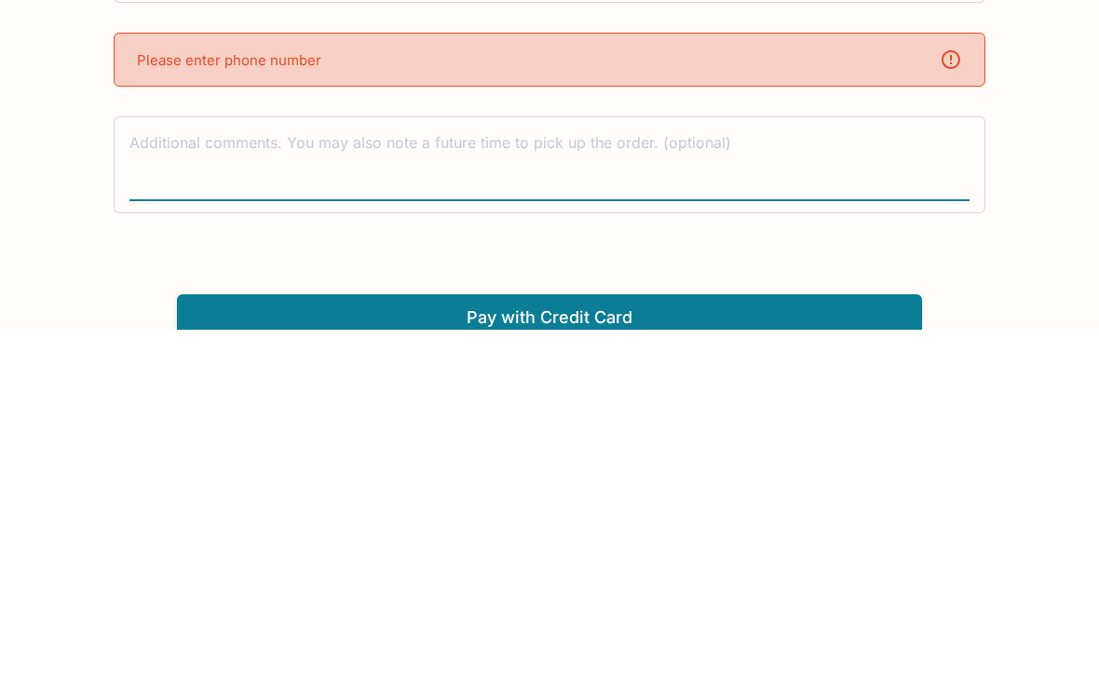
click at [258, 396] on div "Please enter phone number" at bounding box center [550, 423] width 872 height 54
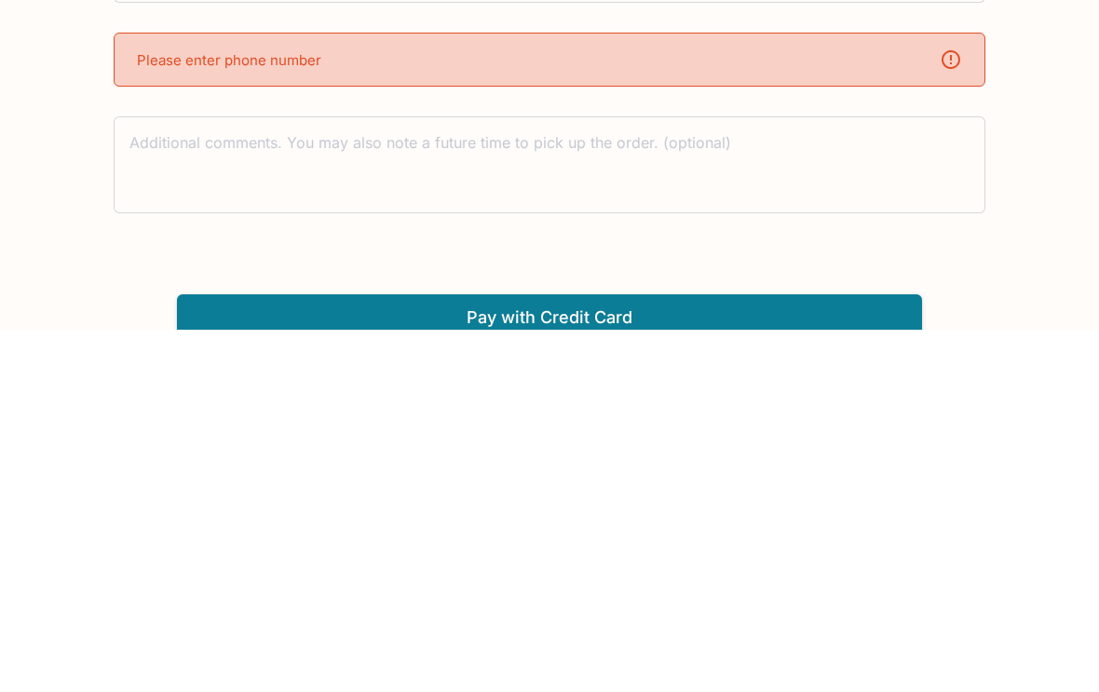
scroll to position [543, 0]
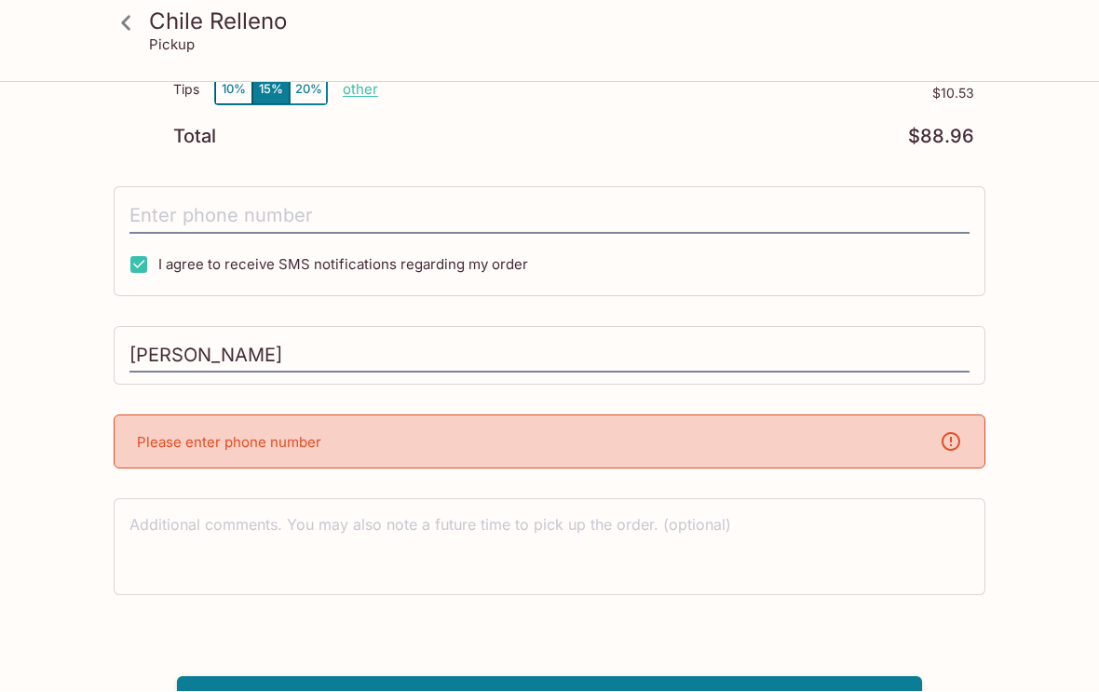
click at [324, 450] on div "Please enter phone number" at bounding box center [550, 443] width 872 height 54
click at [338, 536] on textarea at bounding box center [550, 547] width 840 height 64
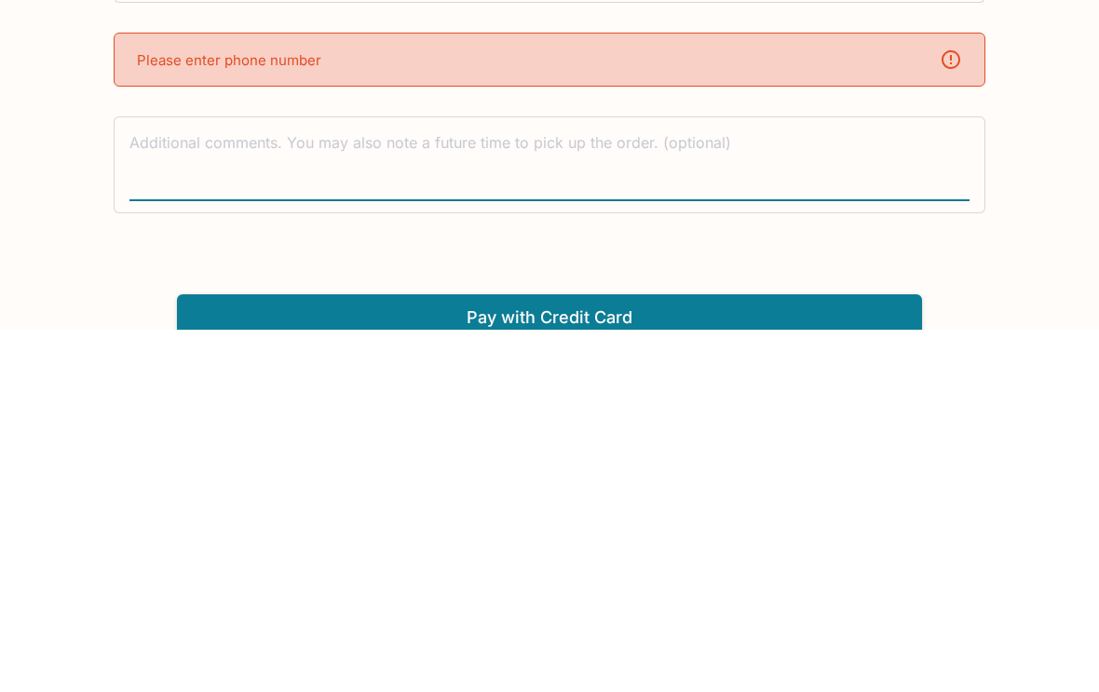
click at [699, 658] on button "Pay with Credit Card" at bounding box center [549, 681] width 745 height 47
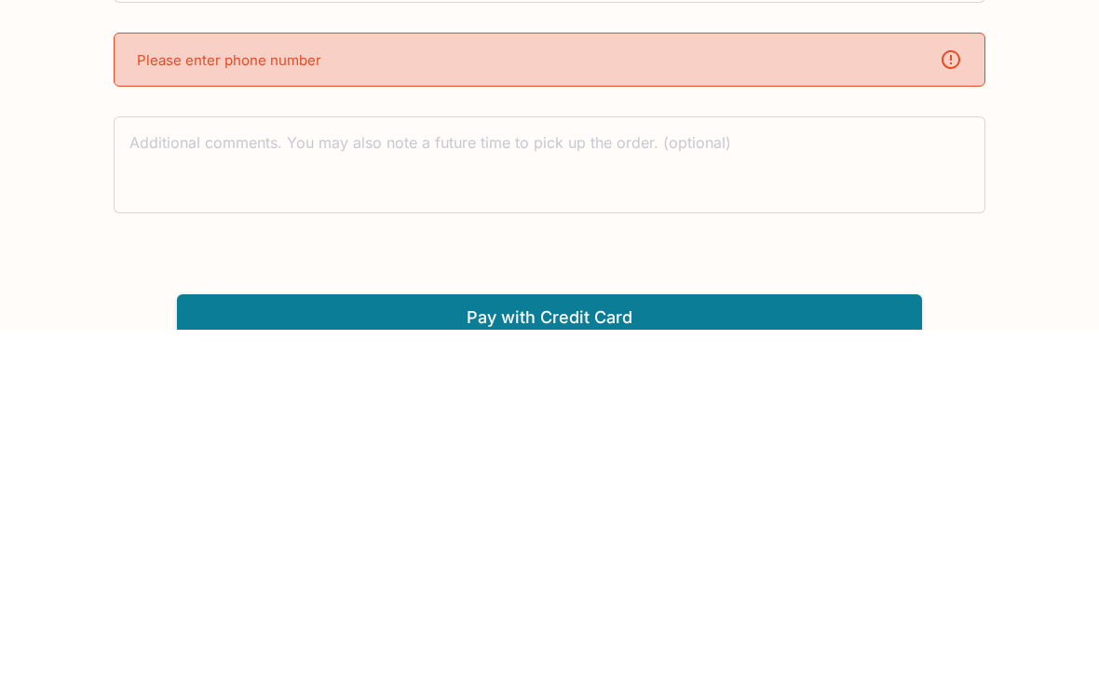
scroll to position [543, 0]
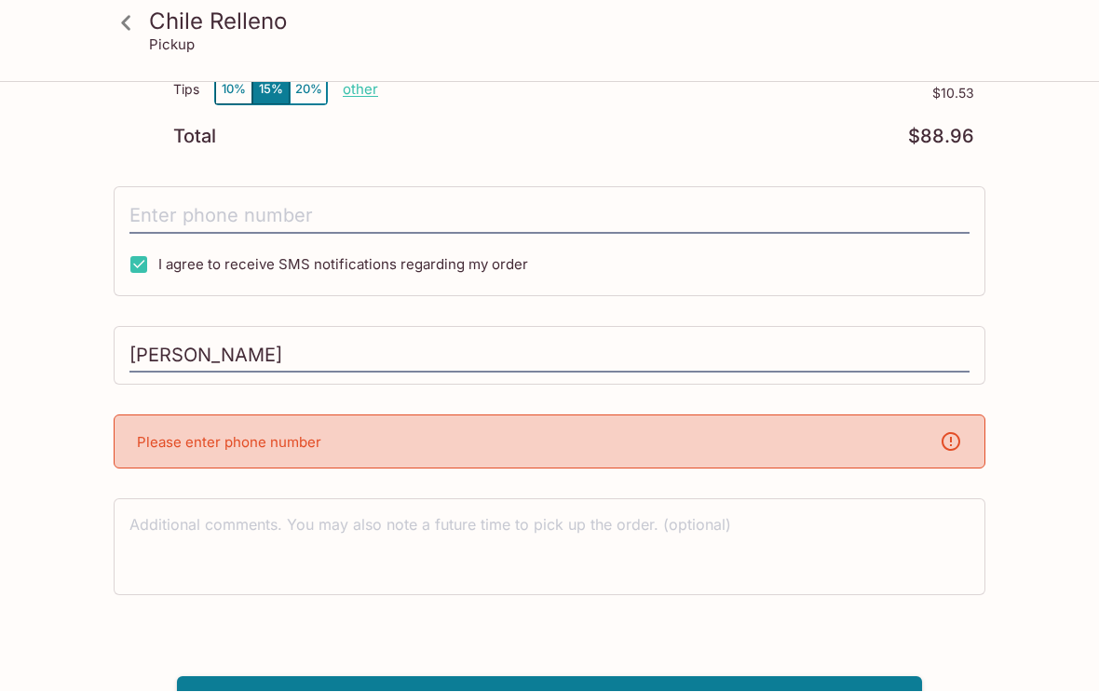
click at [701, 211] on input "tel" at bounding box center [550, 216] width 840 height 35
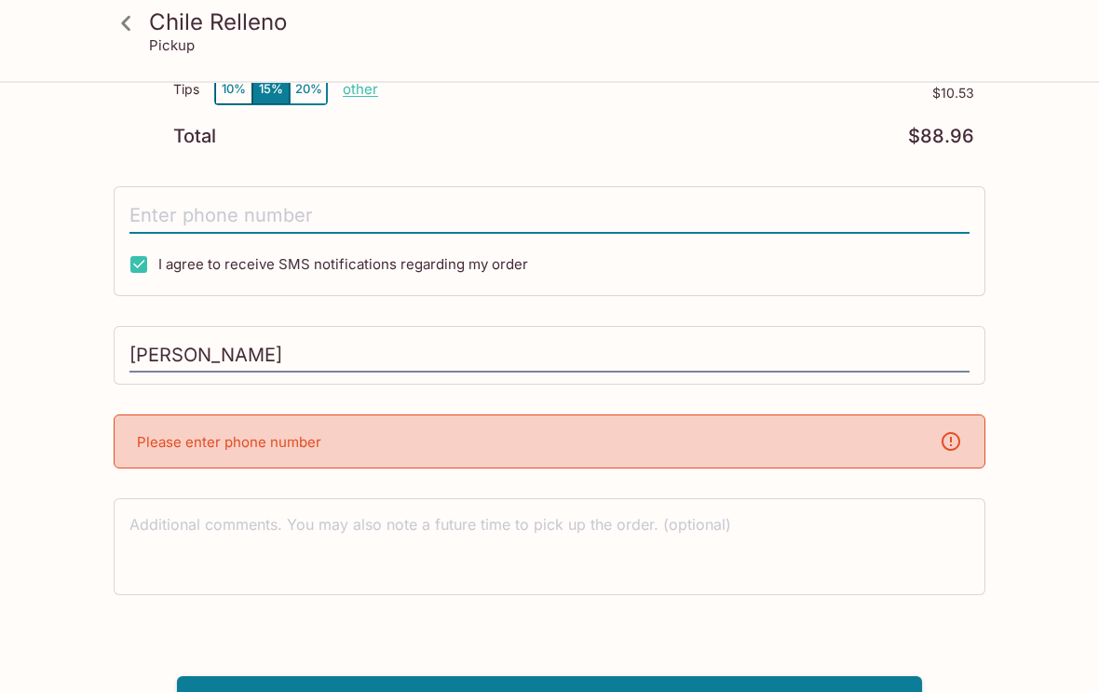
type input "9"
type input "[PHONE_NUMBER]"
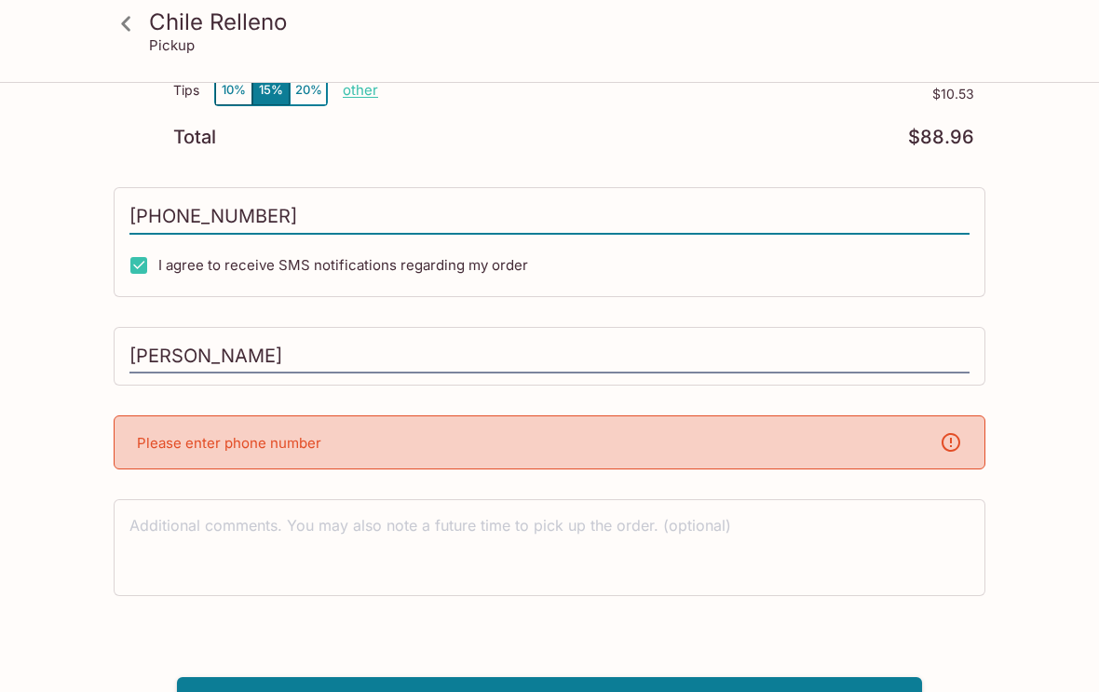
scroll to position [459, 0]
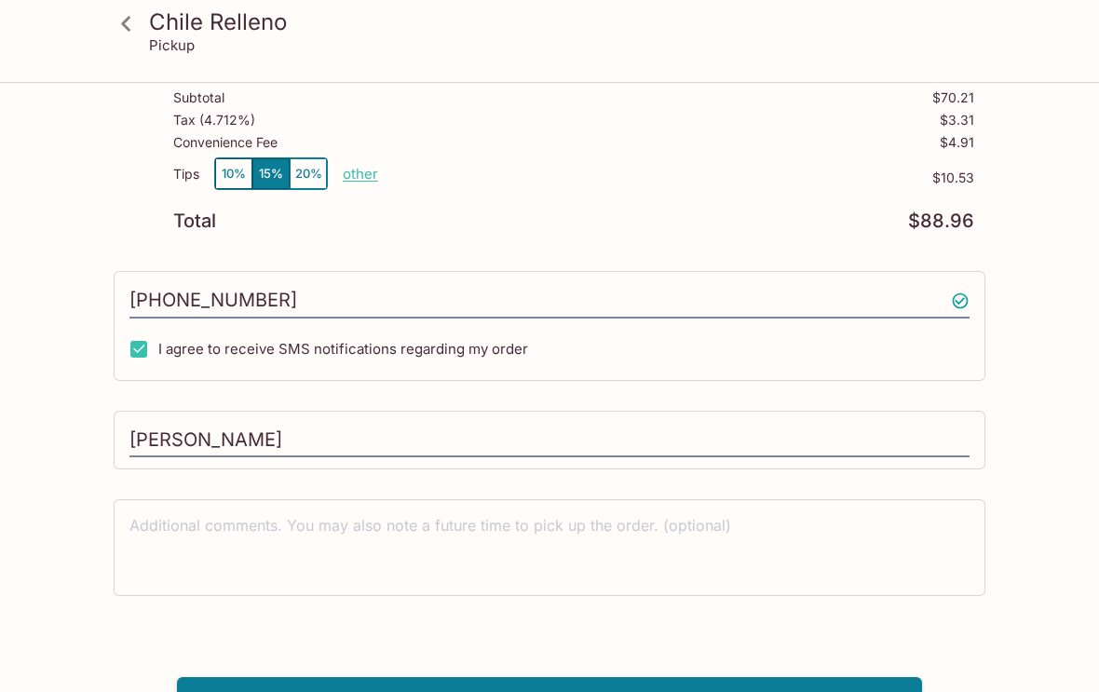
click at [304, 691] on button "Pay with Credit Card" at bounding box center [549, 700] width 745 height 47
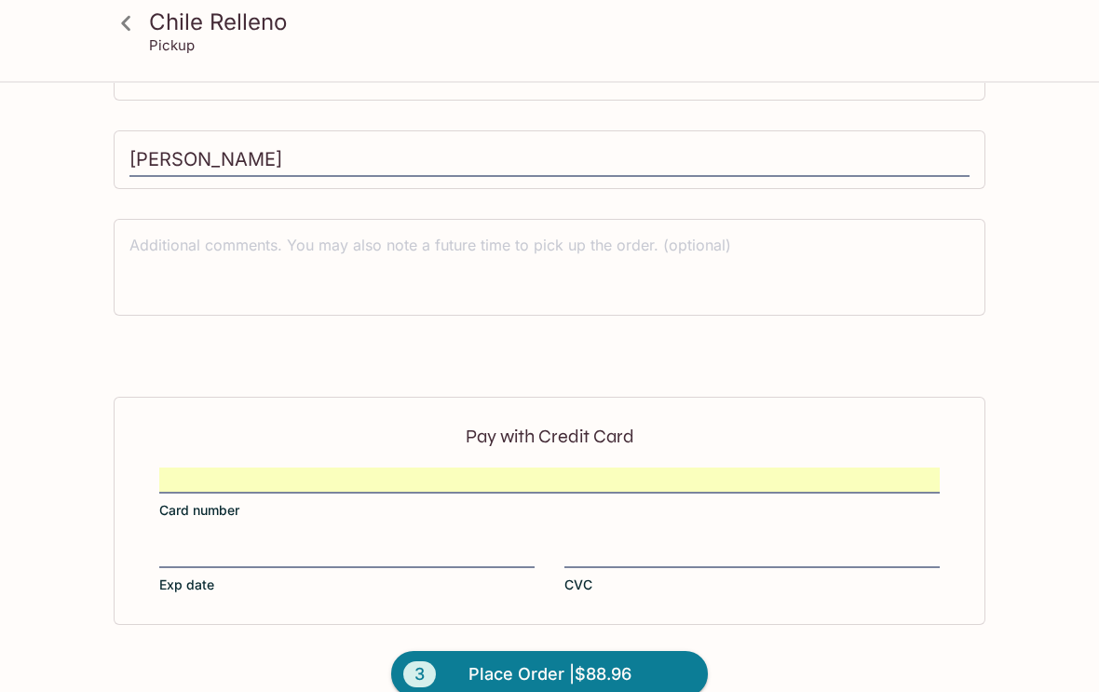
scroll to position [739, 0]
click at [654, 675] on button "3 Place Order | $88.96" at bounding box center [549, 675] width 317 height 47
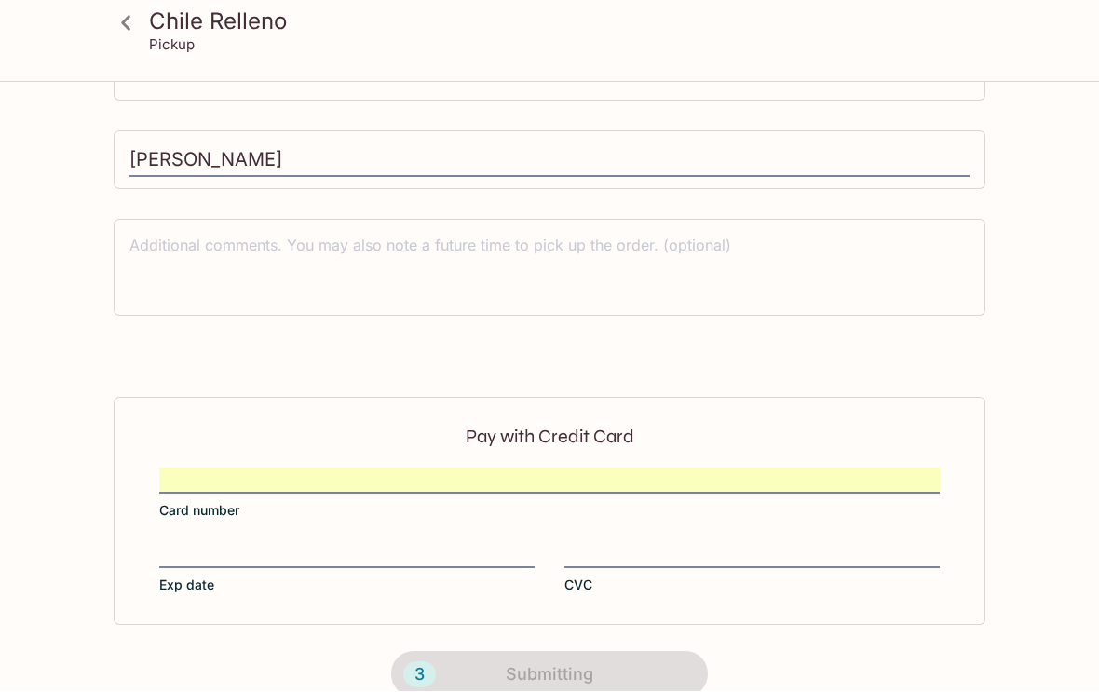
scroll to position [359, 0]
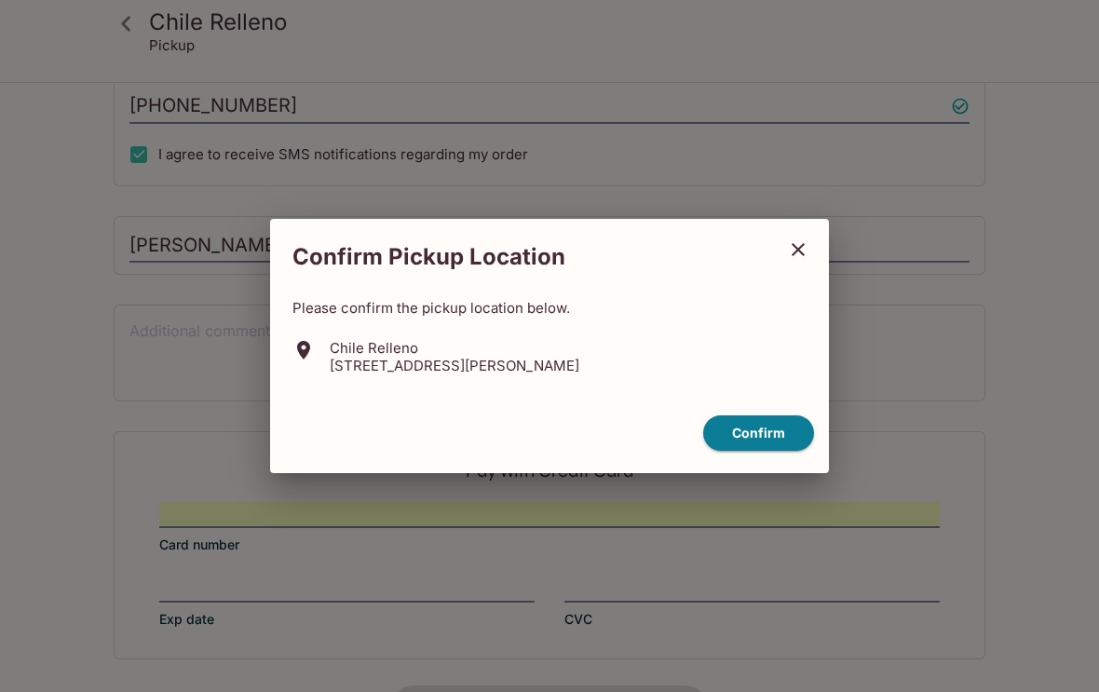
click at [785, 435] on button "Confirm" at bounding box center [758, 434] width 111 height 36
